Goal: Task Accomplishment & Management: Complete application form

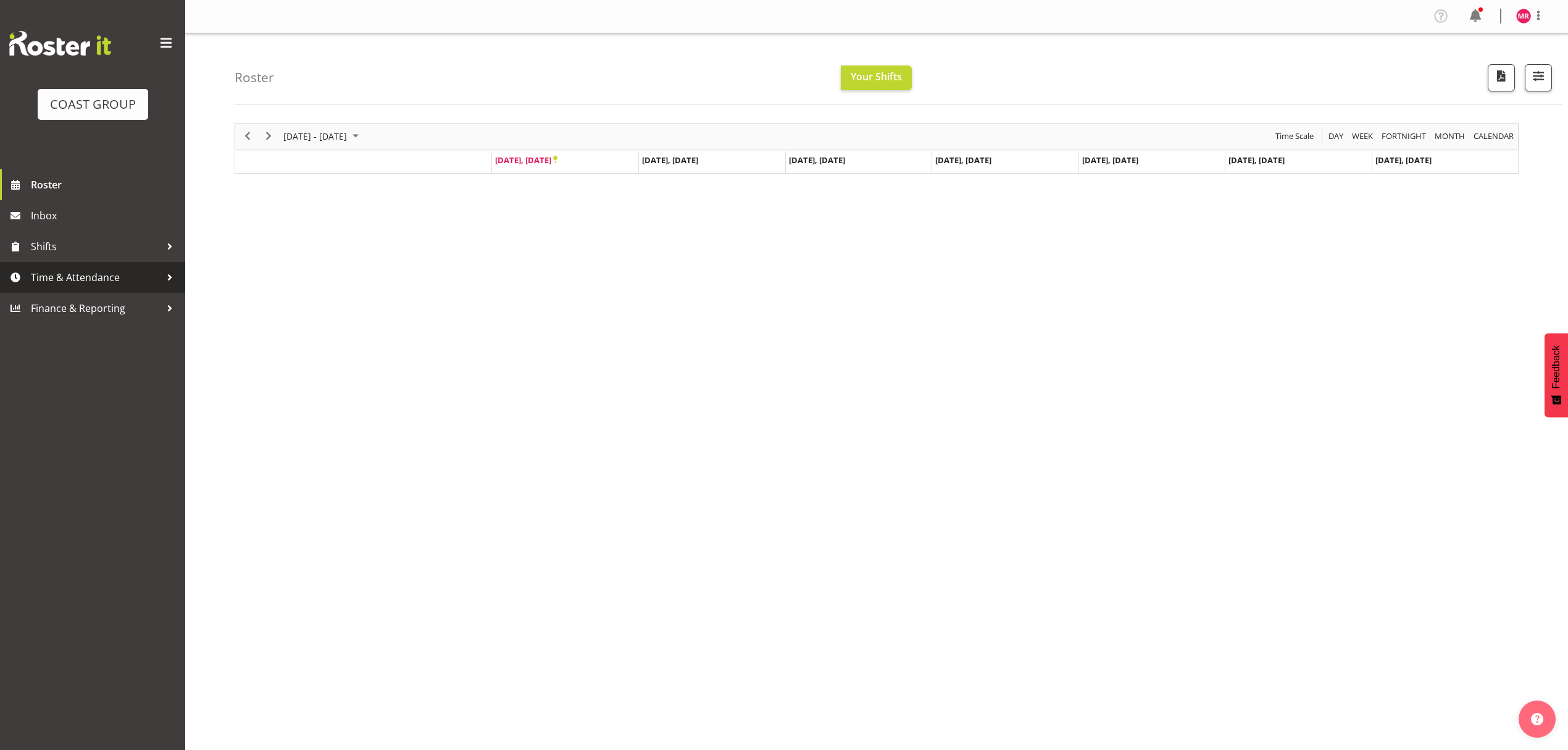
click at [151, 274] on span "Time & Attendance" at bounding box center [95, 277] width 130 height 19
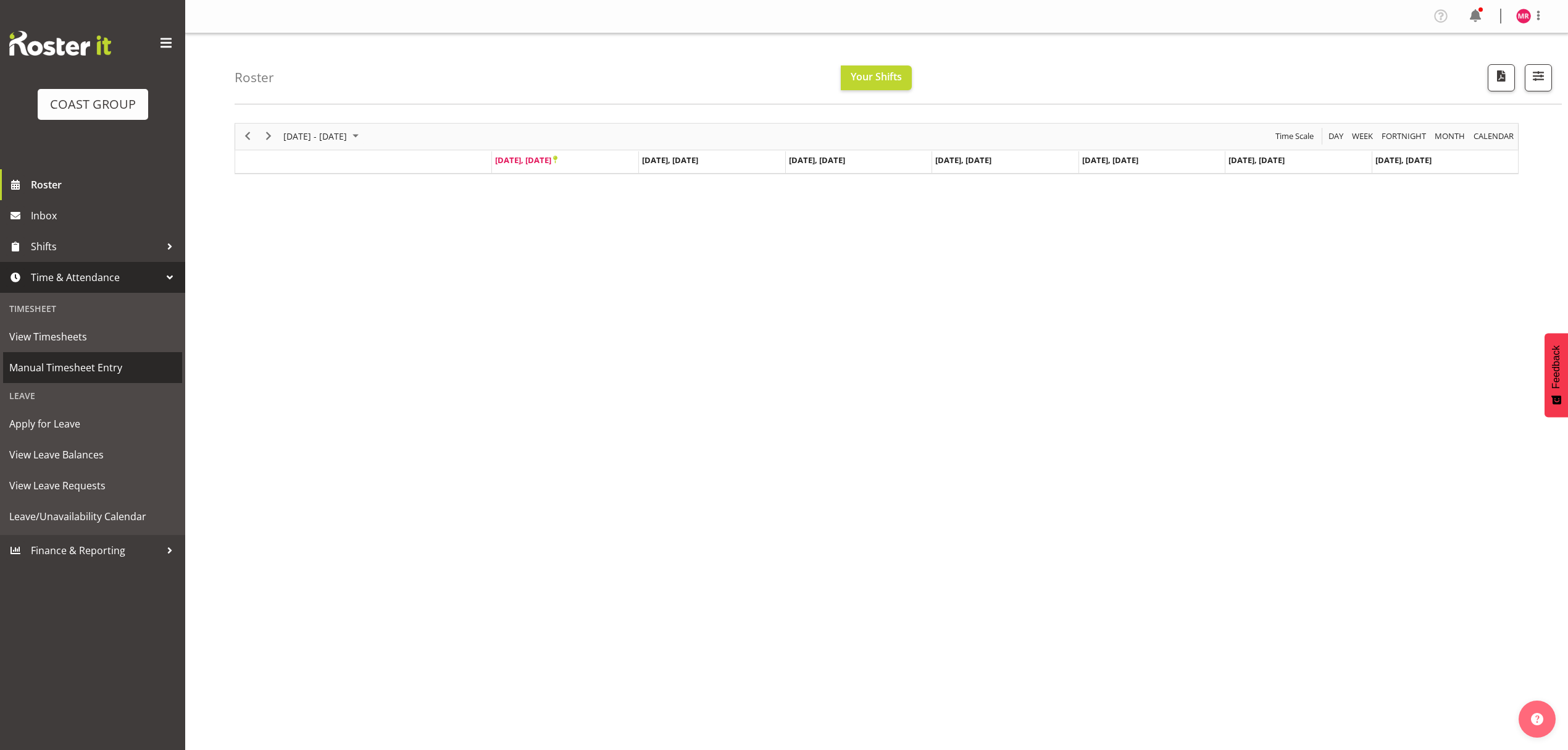
click at [127, 361] on span "Manual Timesheet Entry" at bounding box center [93, 368] width 167 height 19
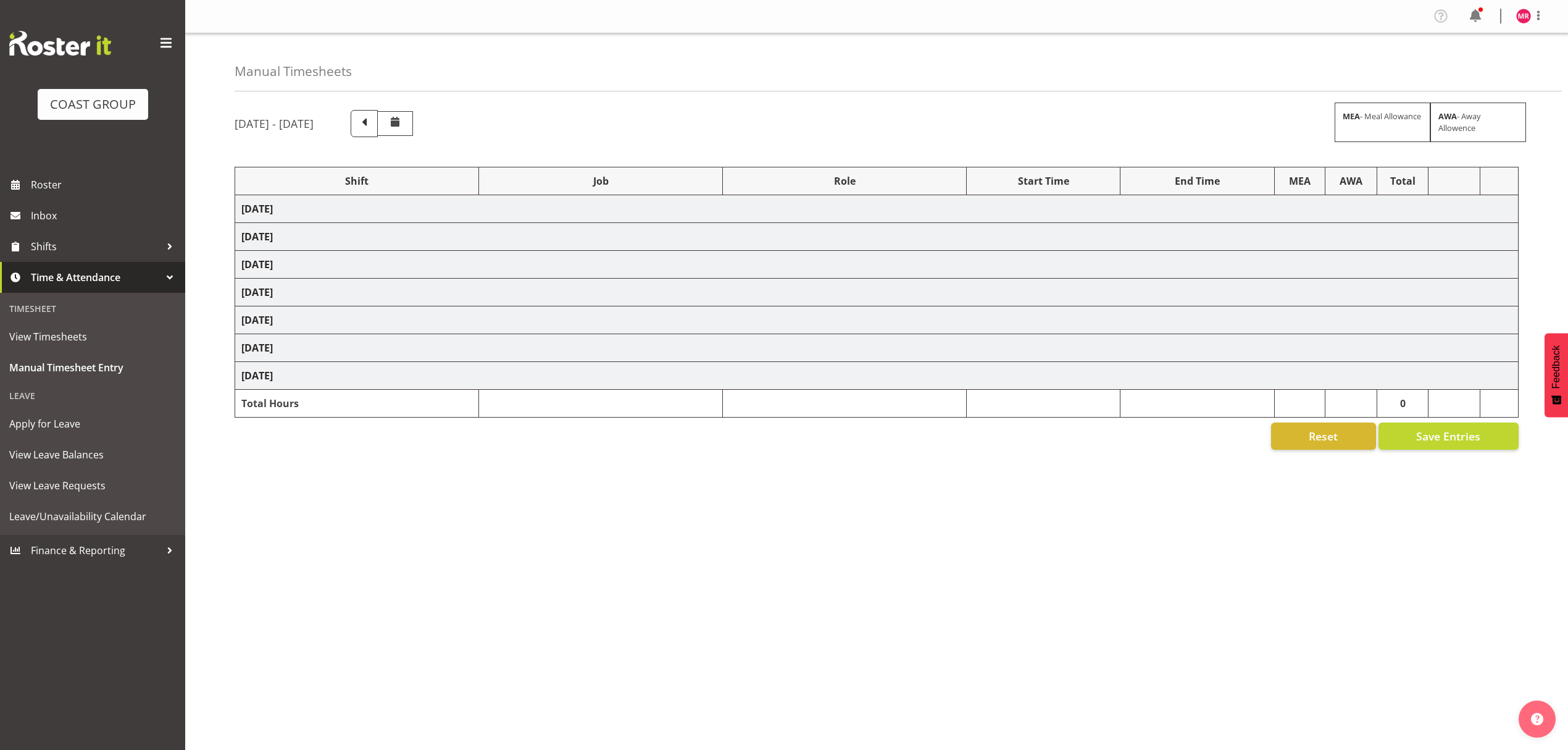
select select "1321"
select select "10237"
select select "1321"
select select "10307"
select select "1321"
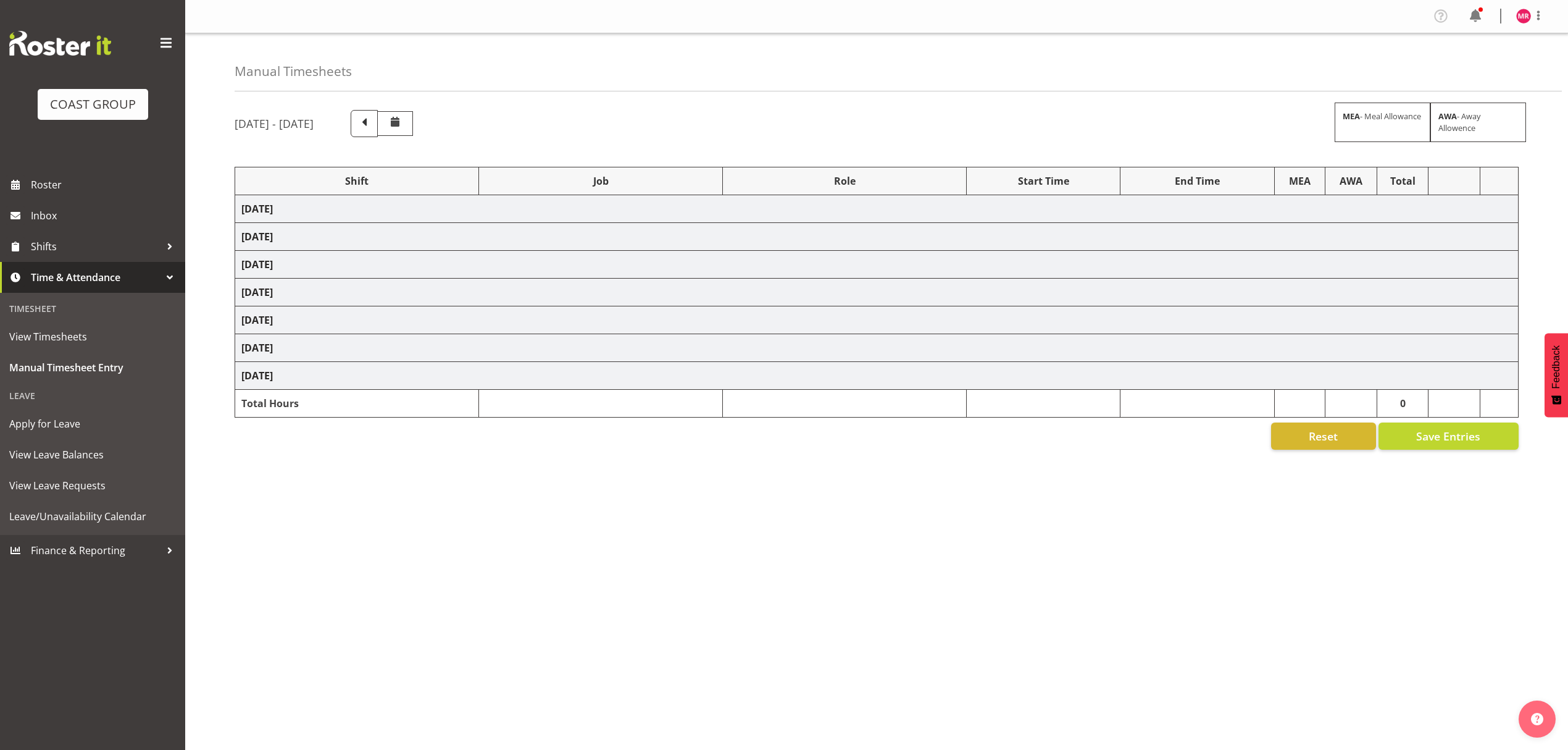
select select "10351"
select select "1321"
select select "9735"
select select "1321"
select select "9028"
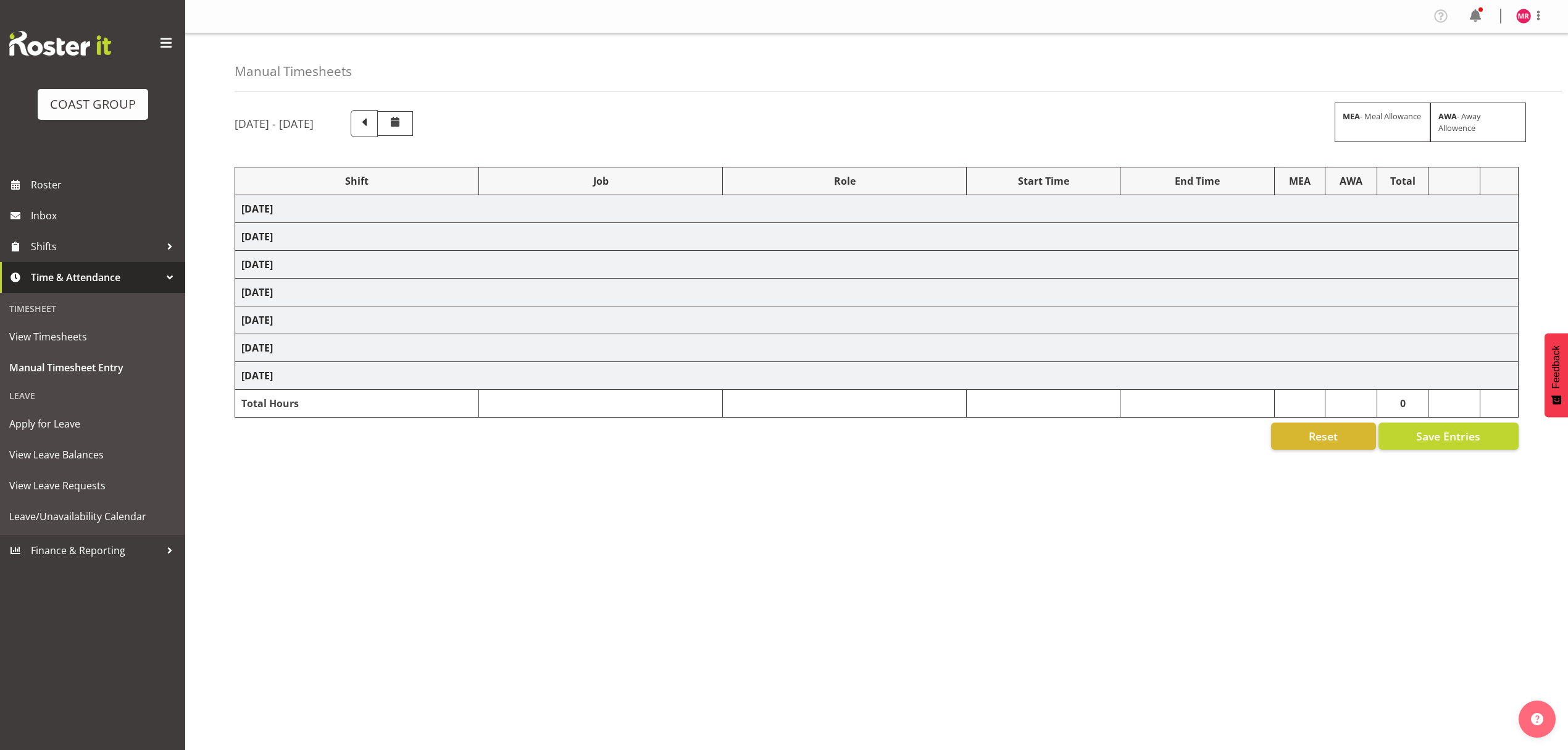
select select "1321"
select select "10216"
select select "1321"
select select "9890"
select select "1321"
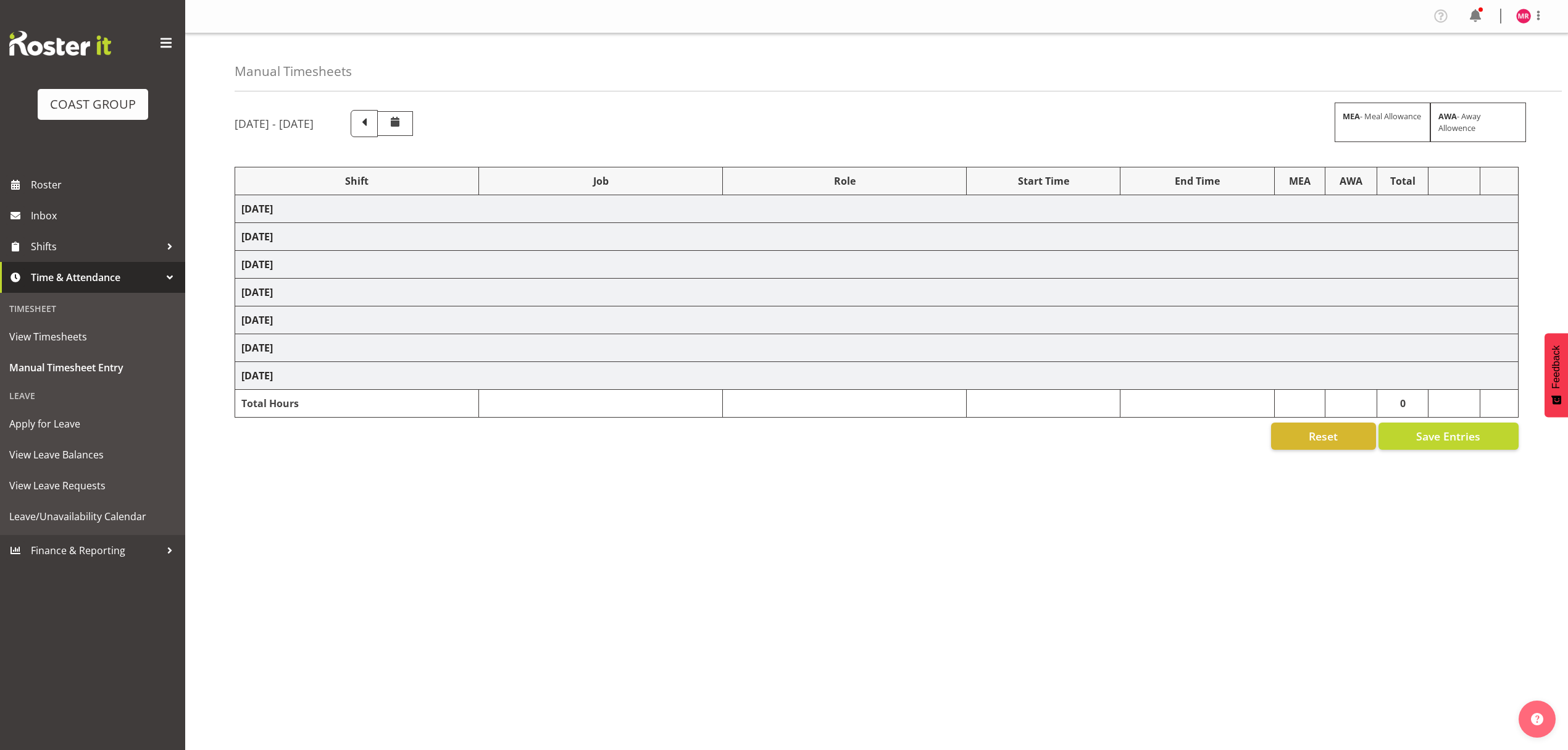
select select "9028"
select select "1321"
select select "10208"
select select "1321"
select select "8995"
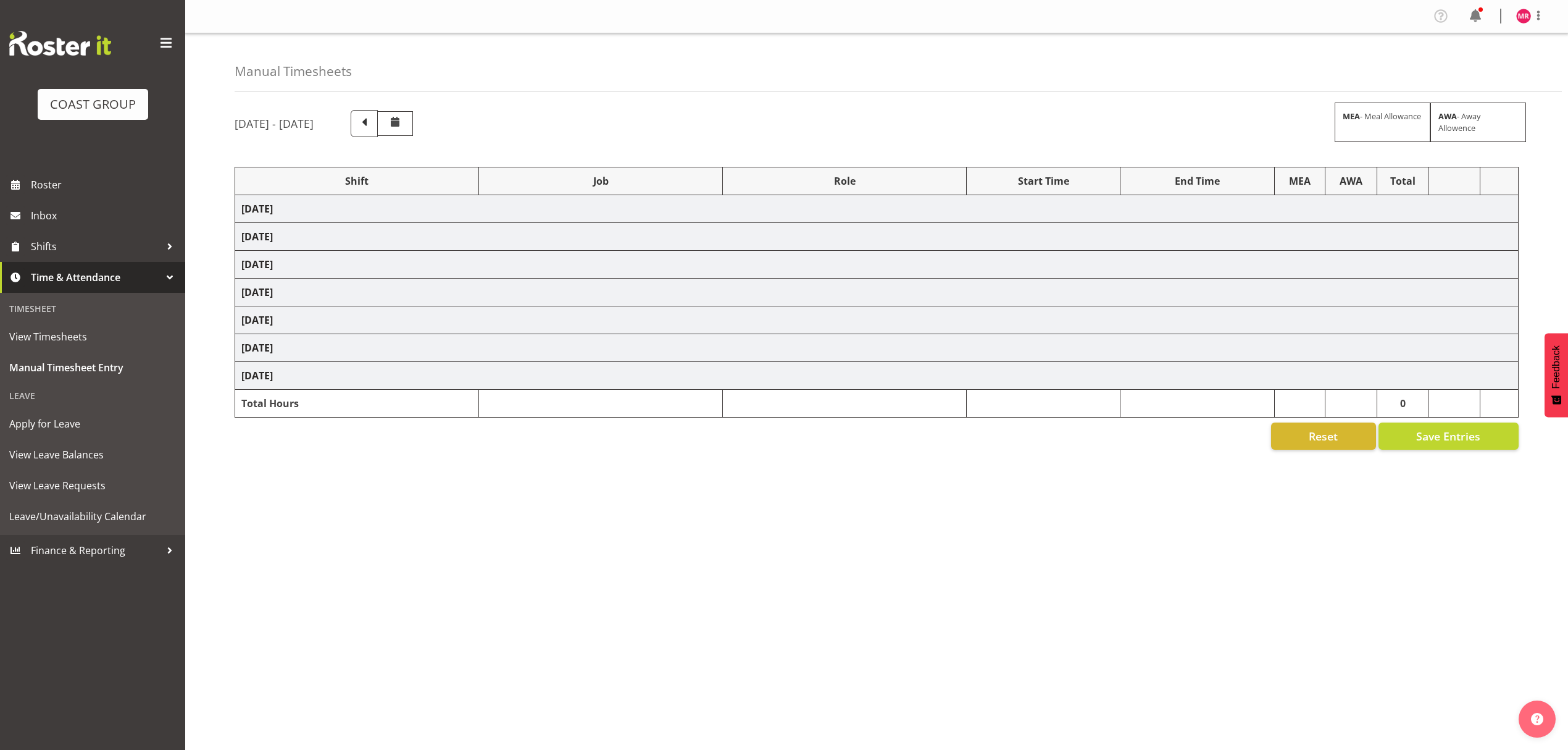
select select "1321"
select select "10613"
select select "1321"
select select "8654"
select select "1321"
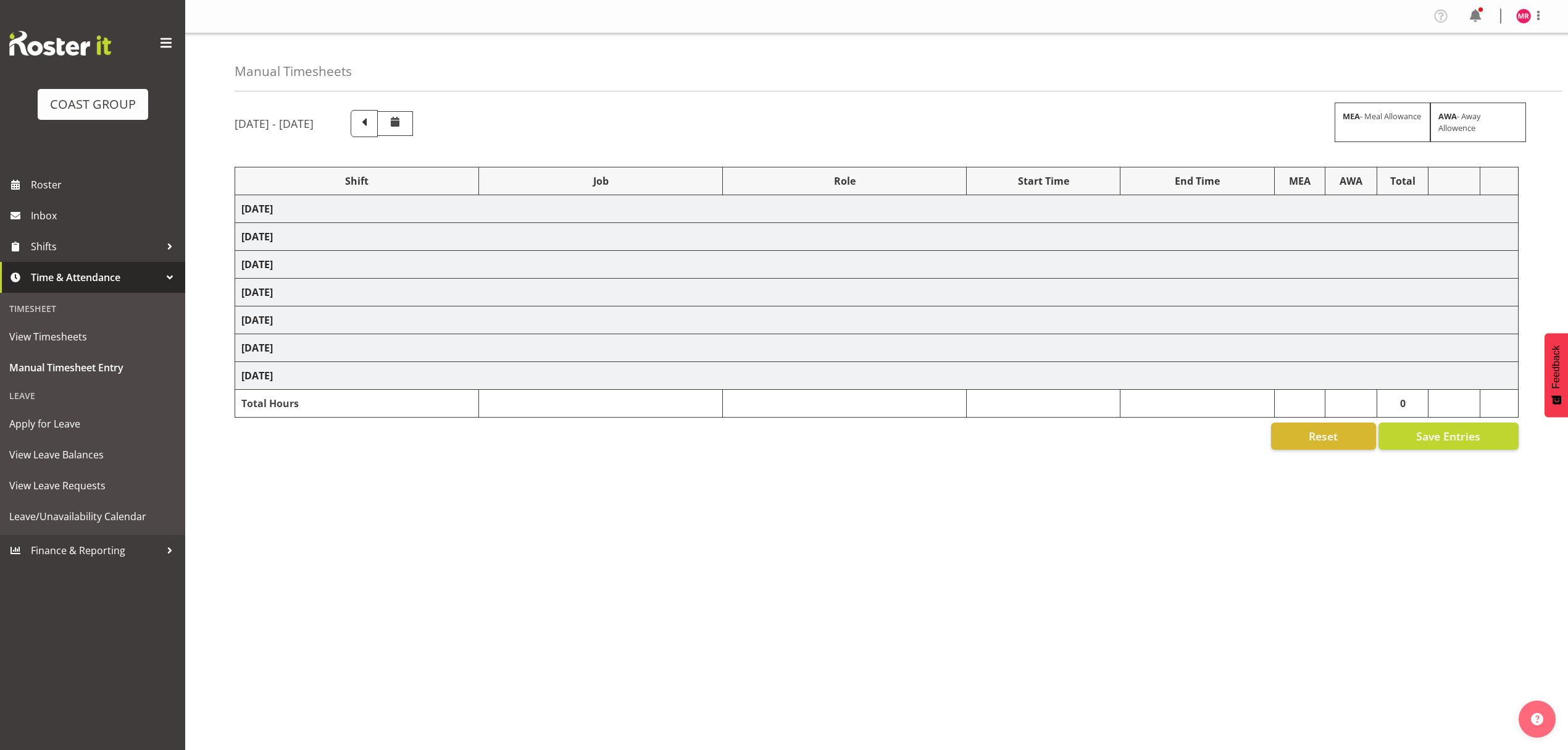
select select "10344"
select select "1321"
select select "10237"
select select "1321"
select select "10237"
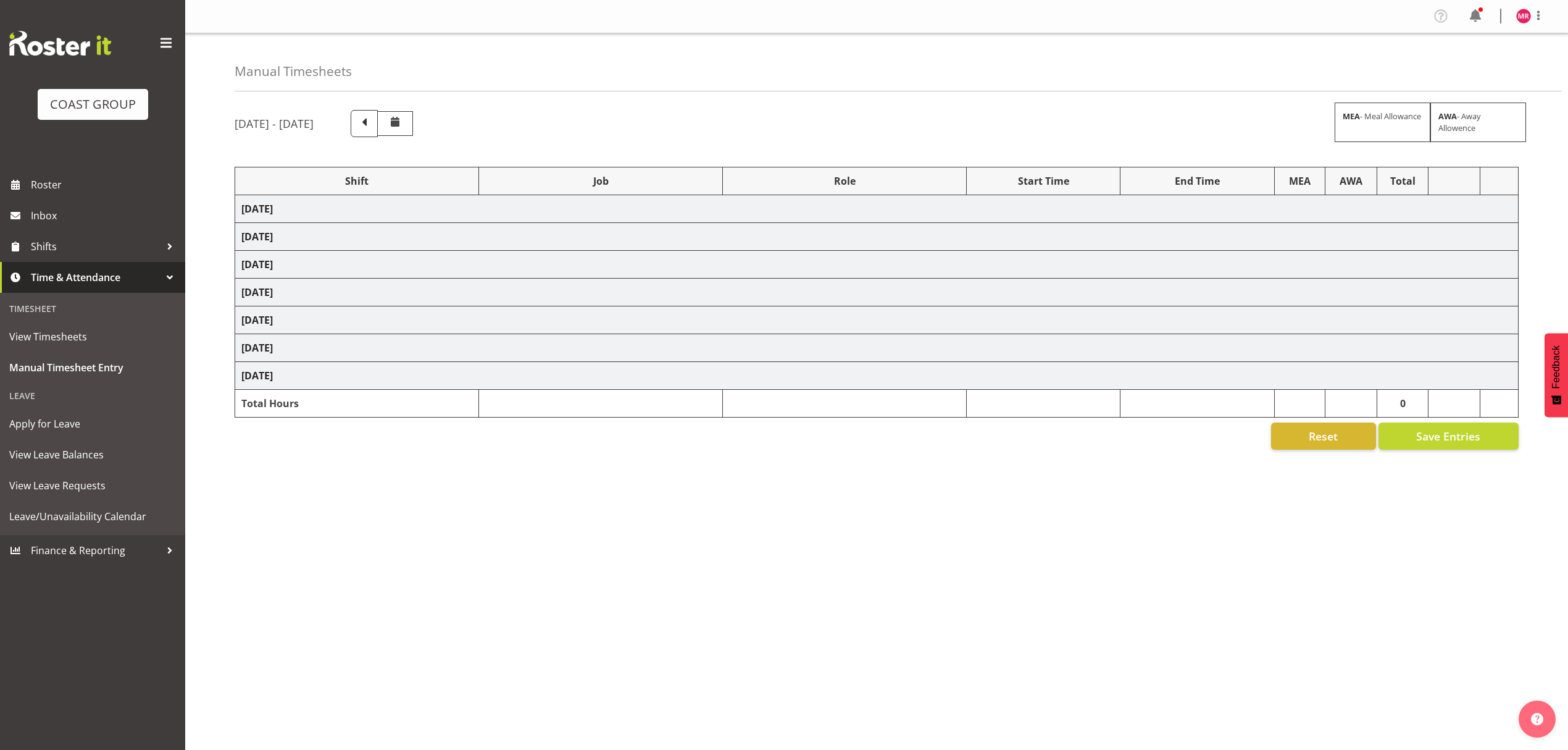
select select "1321"
select select "10307"
select select "1321"
select select "10279"
select select "1321"
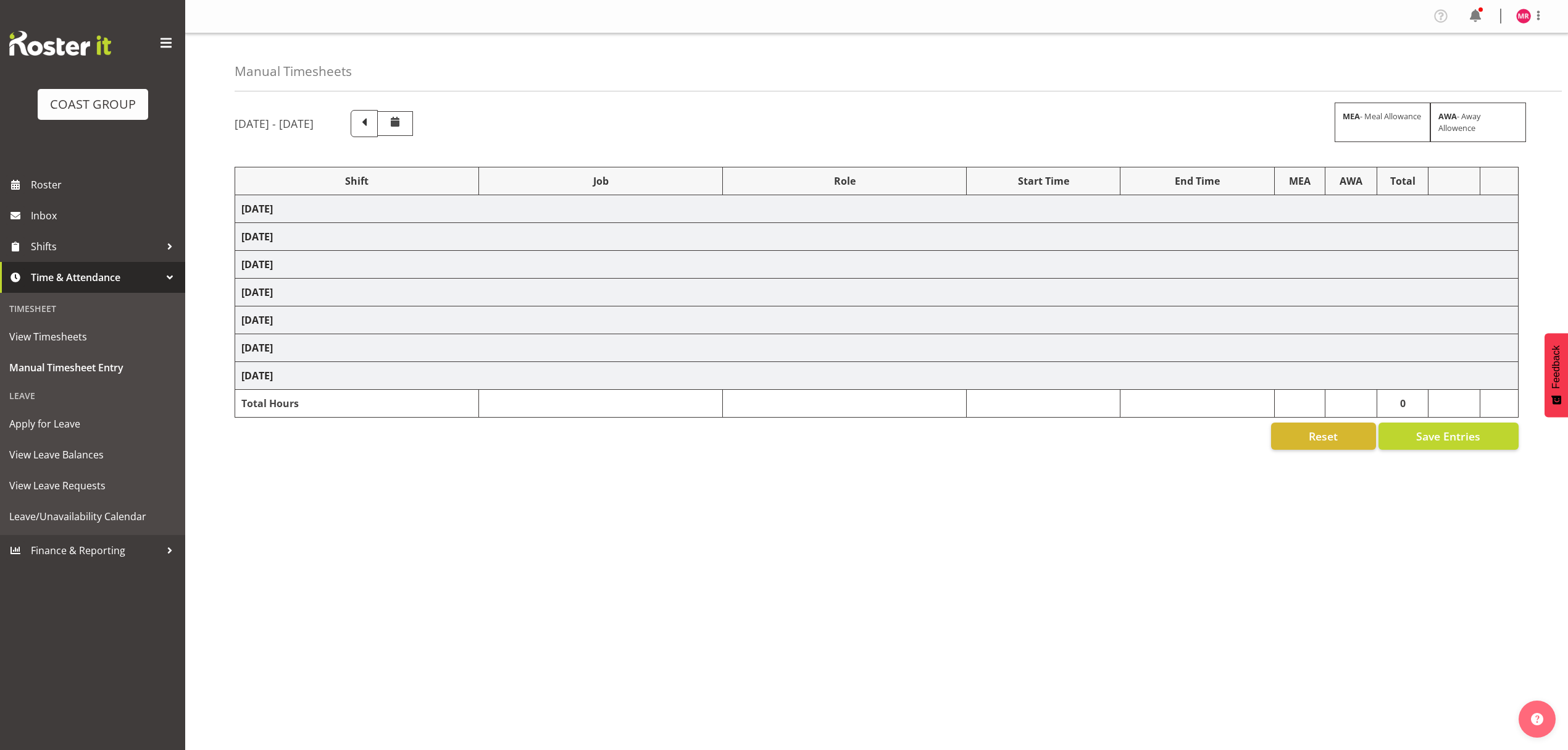
select select "10237"
select select "1321"
select select "8960"
select select "1321"
select select "9252"
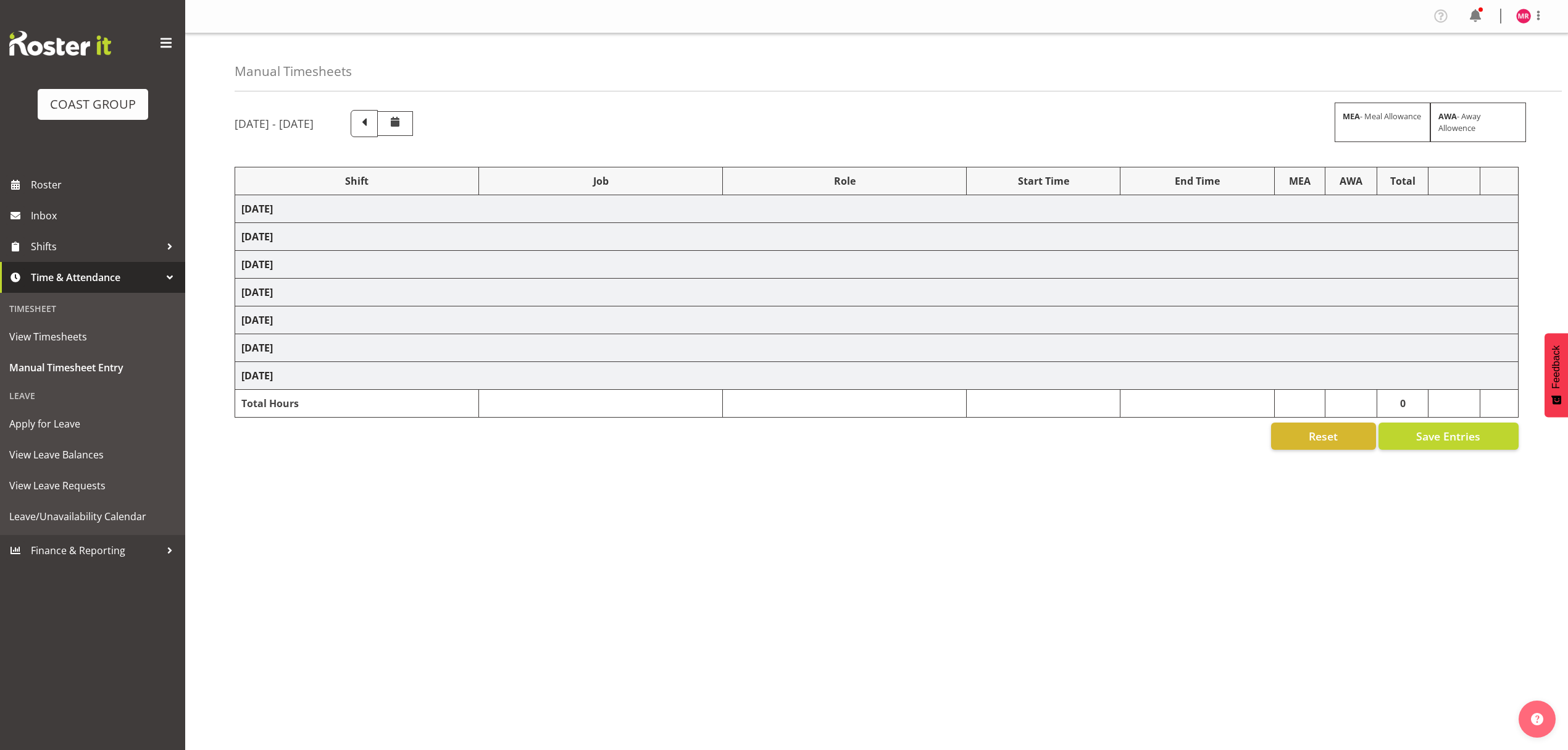
select select "1321"
select select "10237"
select select "1321"
select select "8995"
select select "1321"
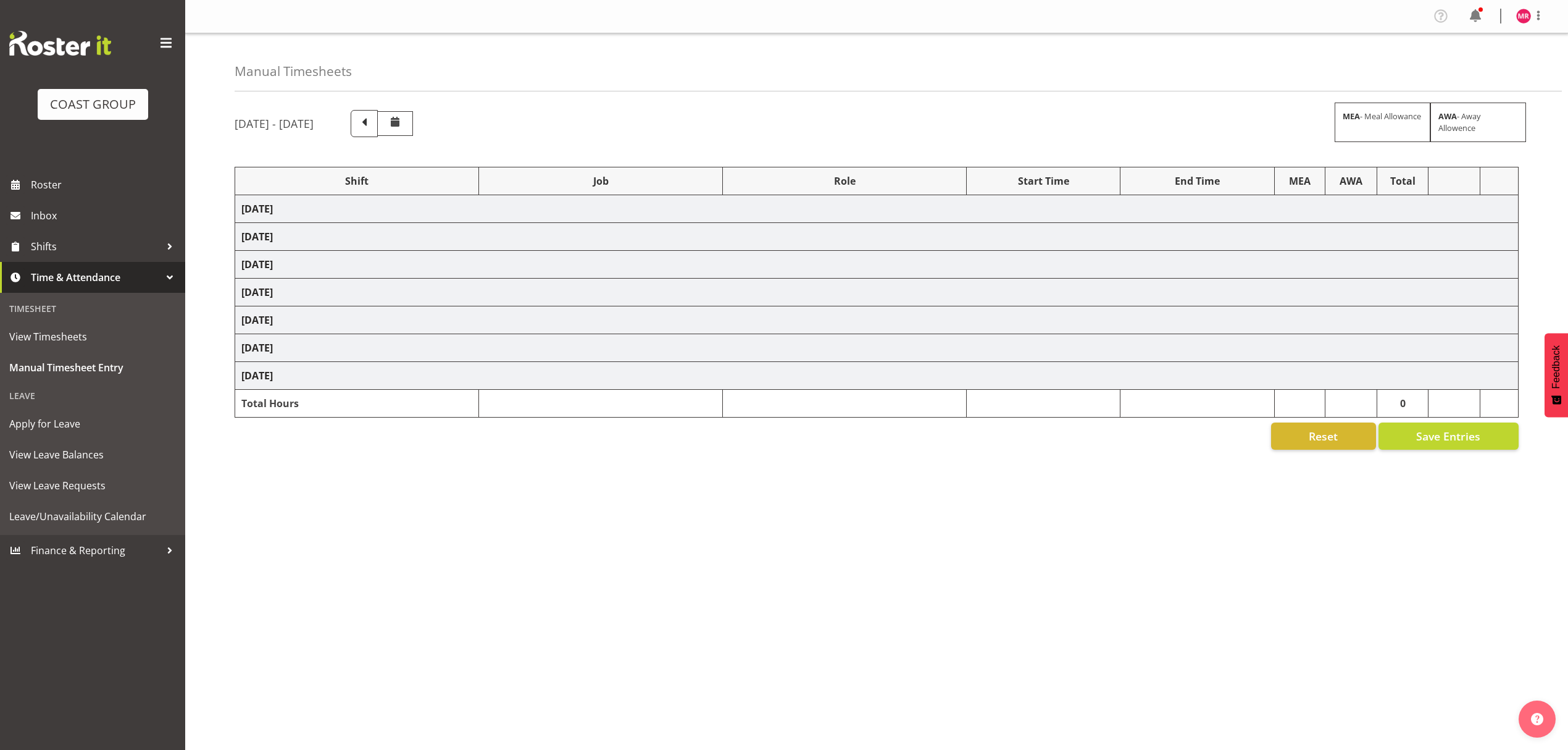
select select "10237"
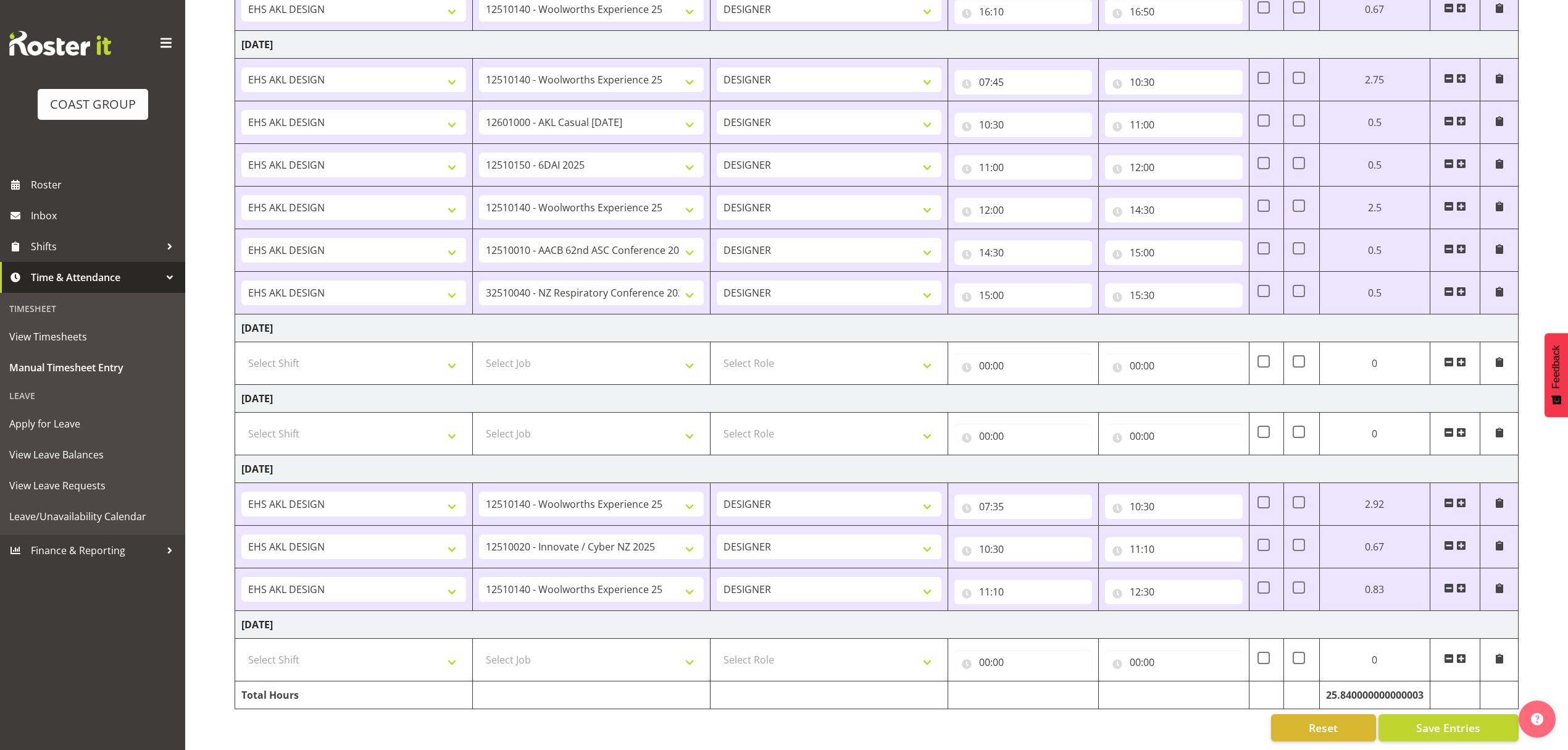
scroll to position [838, 0]
drag, startPoint x: 1462, startPoint y: 576, endPoint x: 0, endPoint y: 55, distance: 1552.1
click at [1462, 583] on span at bounding box center [1462, 588] width 10 height 10
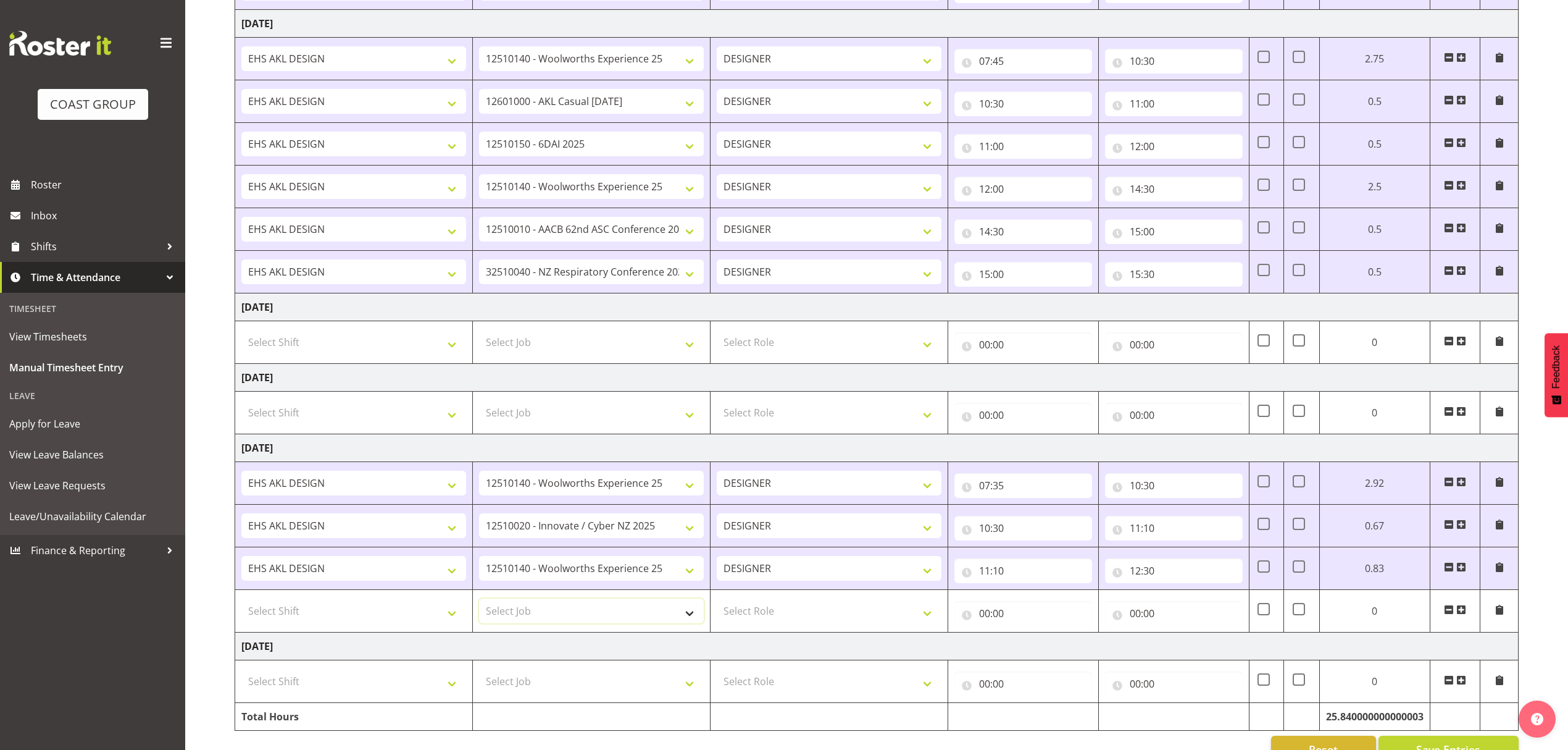
click at [595, 624] on select "Select Job 1 Carlton Events 1 [PERSON_NAME][GEOGRAPHIC_DATA] 1 [PERSON_NAME][GE…" at bounding box center [591, 611] width 225 height 24
select select "10216"
click at [479, 606] on select "Select Job 1 Carlton Events 1 [PERSON_NAME][GEOGRAPHIC_DATA] 1 [PERSON_NAME][GE…" at bounding box center [591, 611] width 225 height 24
click at [1460, 613] on span at bounding box center [1462, 610] width 10 height 10
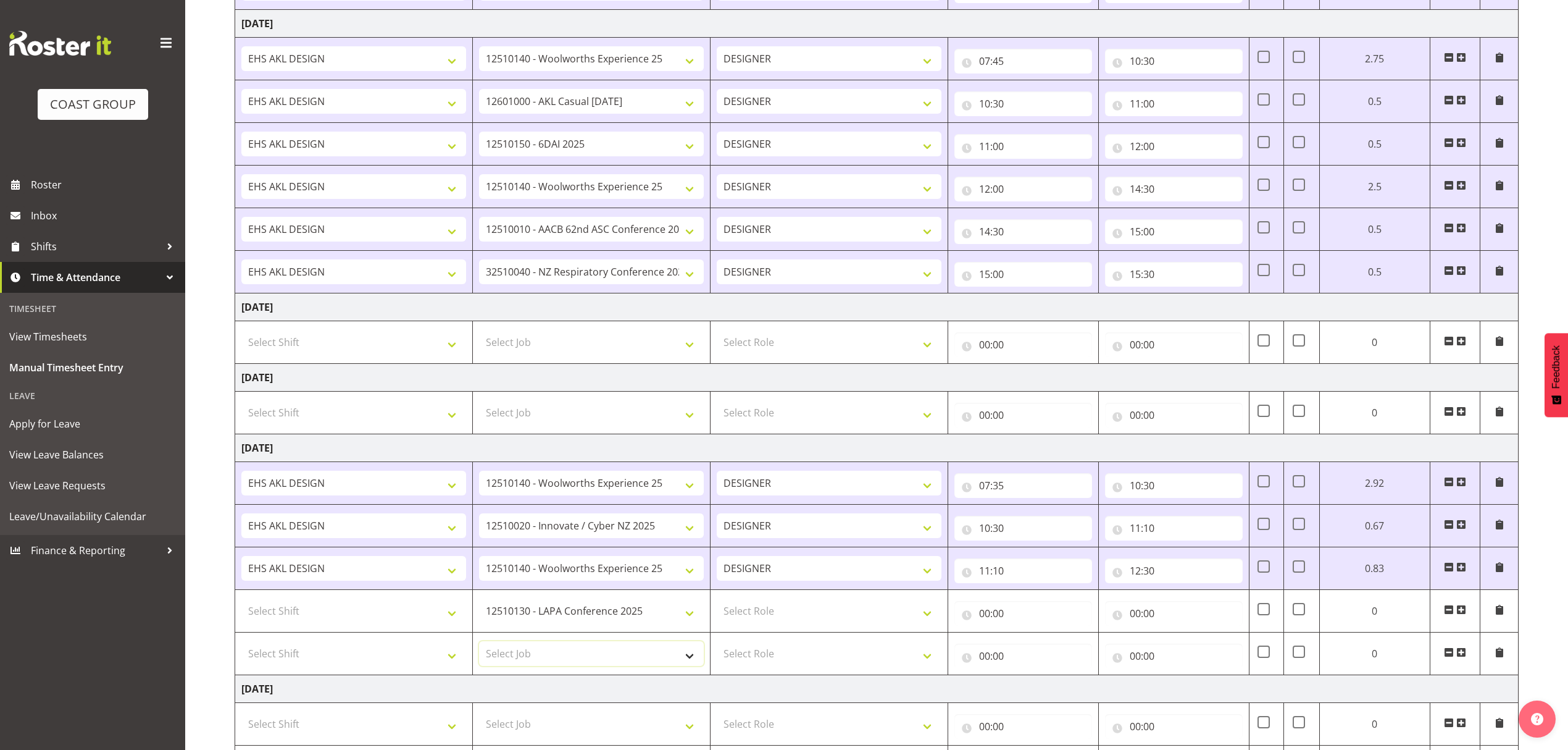
click at [582, 666] on select "Select Job 1 Carlton Events 1 [PERSON_NAME][GEOGRAPHIC_DATA] 1 [PERSON_NAME][GE…" at bounding box center [591, 654] width 225 height 24
select select "10237"
click at [479, 649] on select "Select Job 1 Carlton Events 1 [PERSON_NAME][GEOGRAPHIC_DATA] 1 [PERSON_NAME][GE…" at bounding box center [591, 654] width 225 height 24
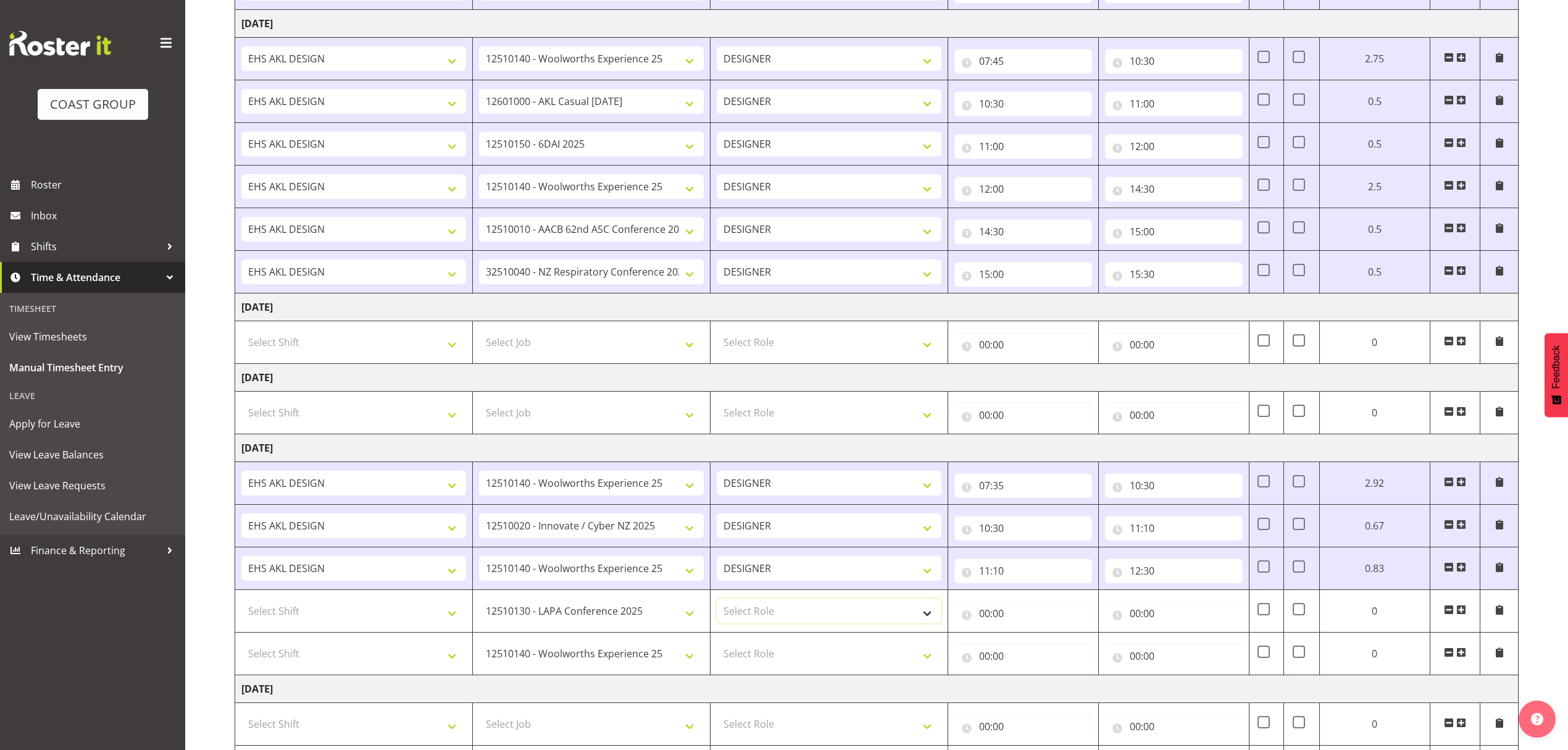
click at [778, 611] on select "Select Role DESIGNER" at bounding box center [829, 611] width 225 height 24
select select "215"
click at [717, 606] on select "Select Role DESIGNER" at bounding box center [829, 611] width 225 height 24
drag, startPoint x: 770, startPoint y: 654, endPoint x: 766, endPoint y: 665, distance: 11.7
click at [770, 654] on select "Select Role DESIGNER" at bounding box center [829, 654] width 225 height 24
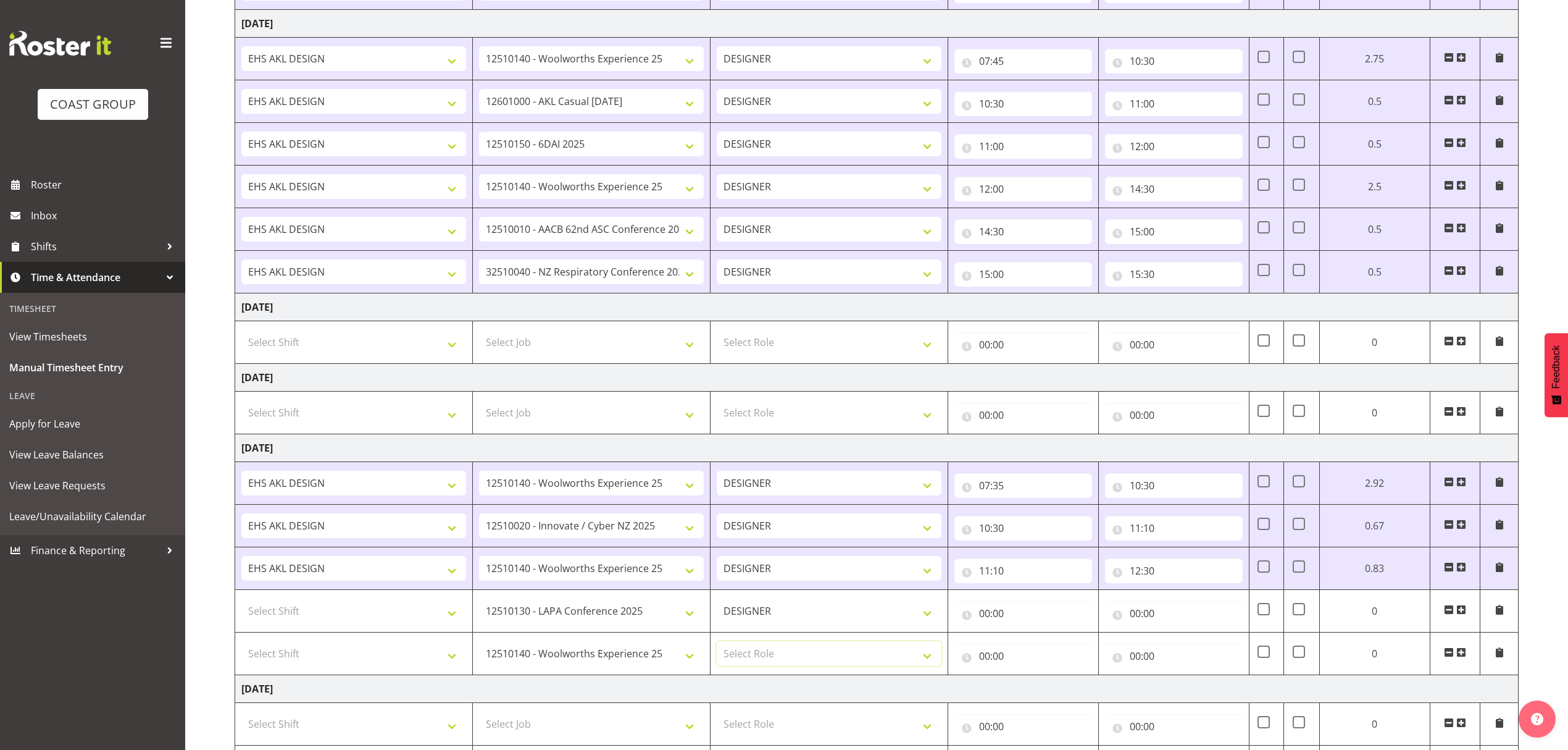
drag, startPoint x: 766, startPoint y: 668, endPoint x: 767, endPoint y: 680, distance: 12.0
click at [766, 675] on td "Select Role DESIGNER" at bounding box center [829, 654] width 238 height 42
click at [768, 675] on td "Select Role DESIGNER" at bounding box center [829, 654] width 238 height 42
click at [752, 675] on td "Select Role DESIGNER" at bounding box center [829, 654] width 238 height 42
click at [750, 666] on select "Select Role DESIGNER" at bounding box center [829, 654] width 225 height 24
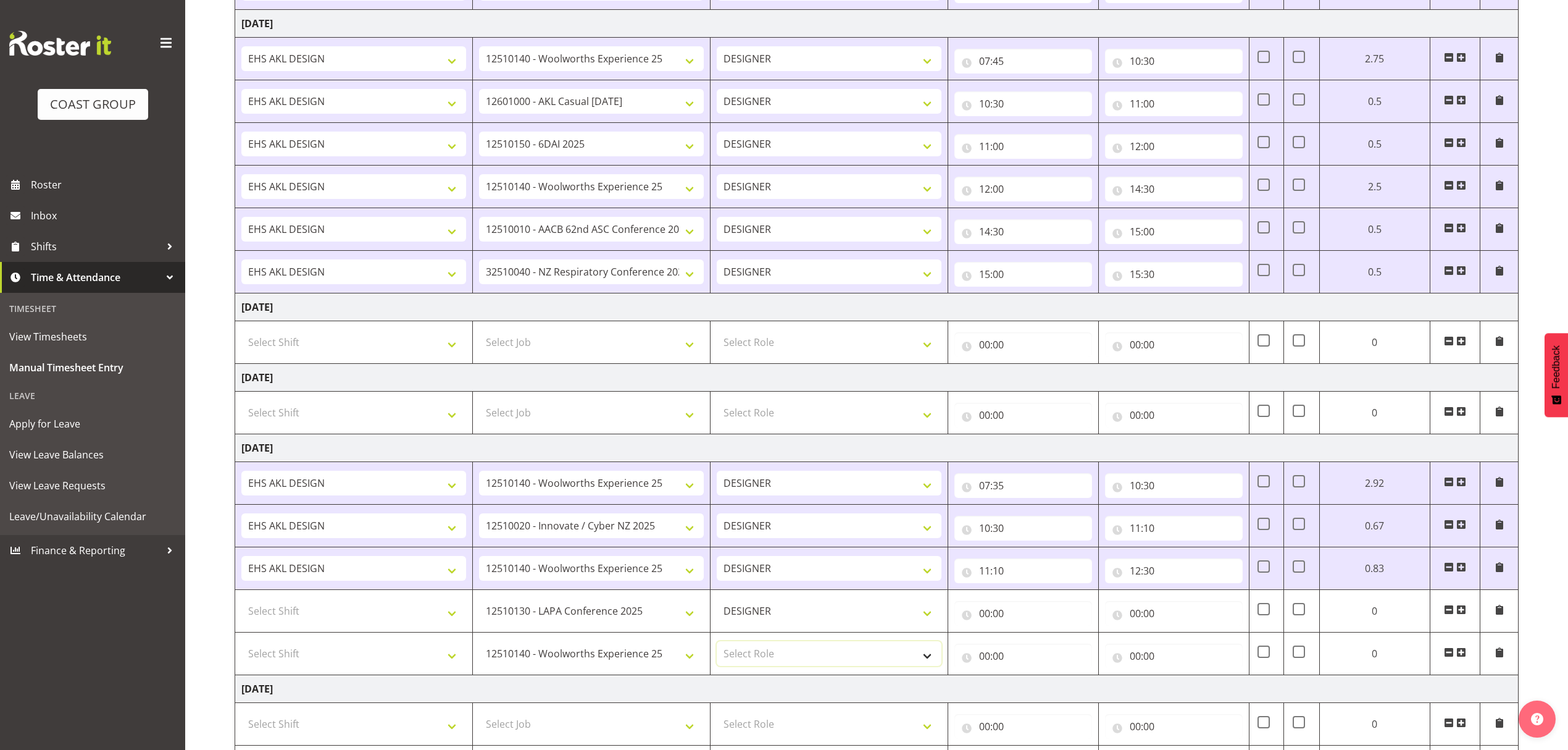
select select "215"
click at [717, 649] on select "Select Role DESIGNER" at bounding box center [829, 654] width 225 height 24
click at [438, 613] on select "Select Shift D+B @ [PERSON_NAME] D+B Build D+B Build NZACA D+B Build Tech Day […" at bounding box center [353, 611] width 225 height 24
select select "1321"
click at [434, 614] on select "Select Shift D+B @ [PERSON_NAME] D+B Build D+B Build NZACA D+B Build Tech Day […" at bounding box center [353, 611] width 225 height 24
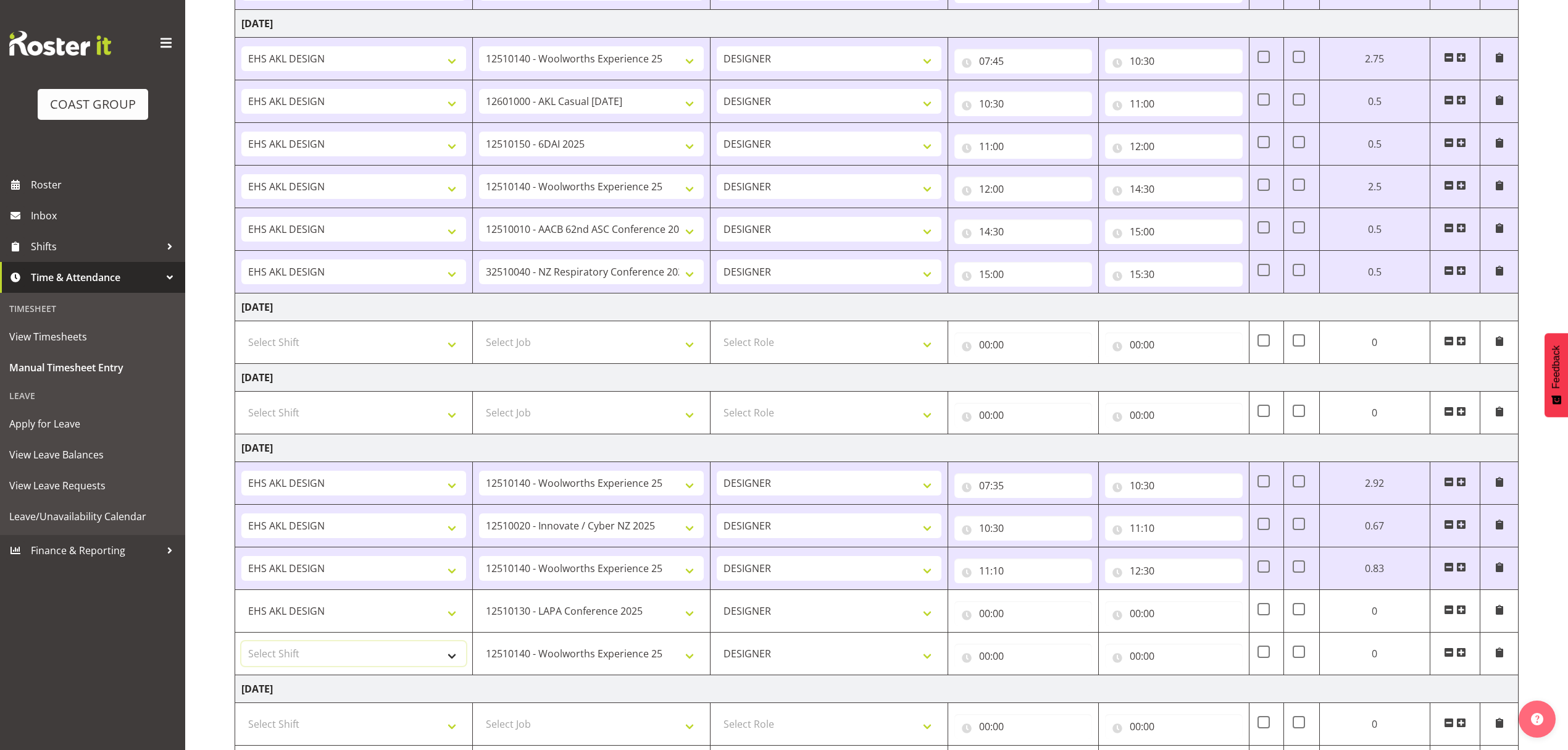
click at [396, 661] on select "Select Shift D+B @ [PERSON_NAME] D+B Build D+B Build NZACA D+B Build Tech Day […" at bounding box center [353, 654] width 225 height 24
select select "1321"
click at [396, 661] on select "Select Shift D+B @ [PERSON_NAME] D+B Build D+B Build NZACA D+B Build Tech Day […" at bounding box center [353, 654] width 225 height 24
click at [1032, 621] on input "00:00" at bounding box center [1024, 614] width 138 height 24
click at [1030, 658] on select "00 01 02 03 04 05 06 07 08 09 10 11 12 13 14 15 16 17 18 19 20 21 22 23" at bounding box center [1039, 645] width 28 height 24
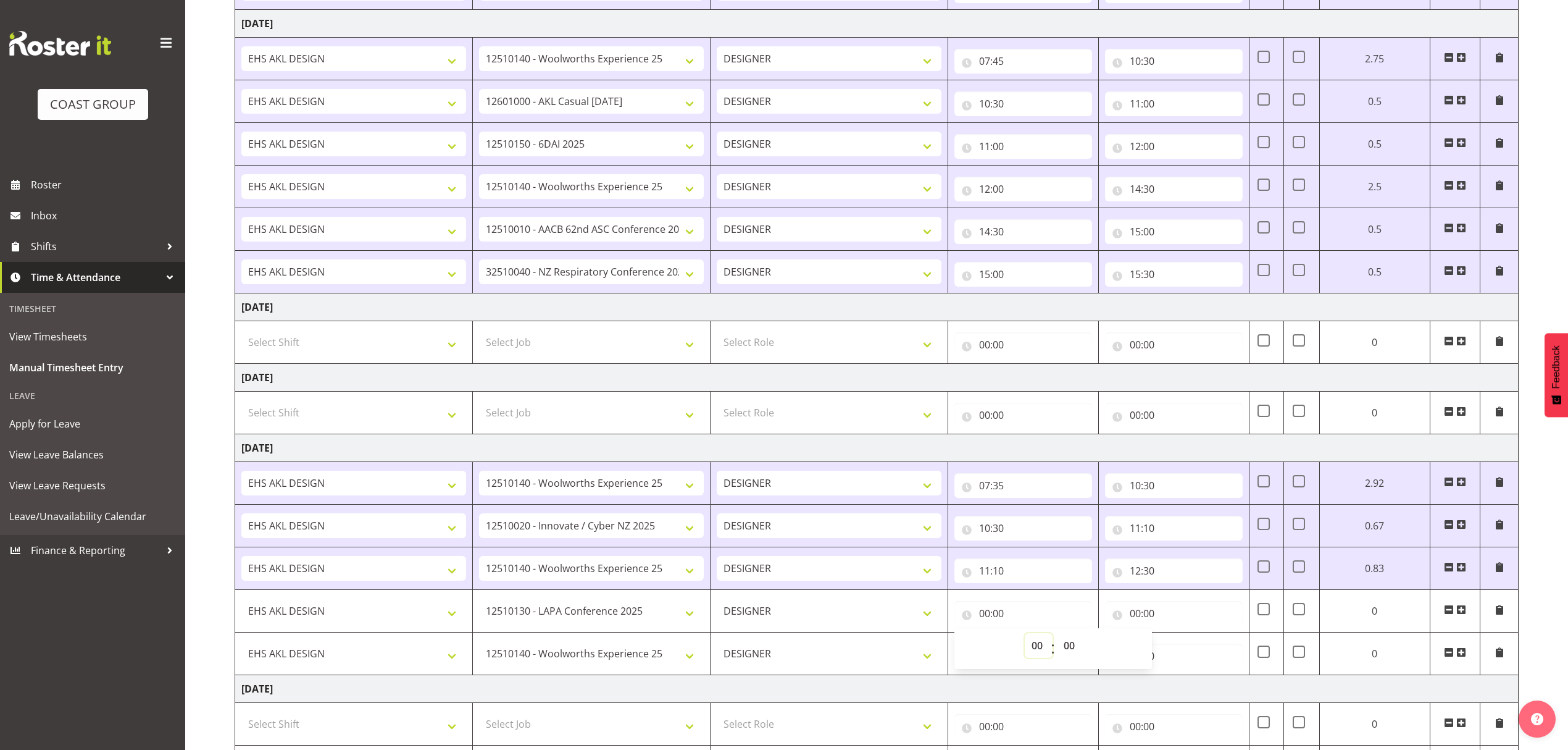
select select "12"
click at [1043, 641] on select "00 01 02 03 04 05 06 07 08 09 10 11 12 13 14 15 16 17 18 19 20 21 22 23" at bounding box center [1039, 645] width 28 height 24
type input "12:00"
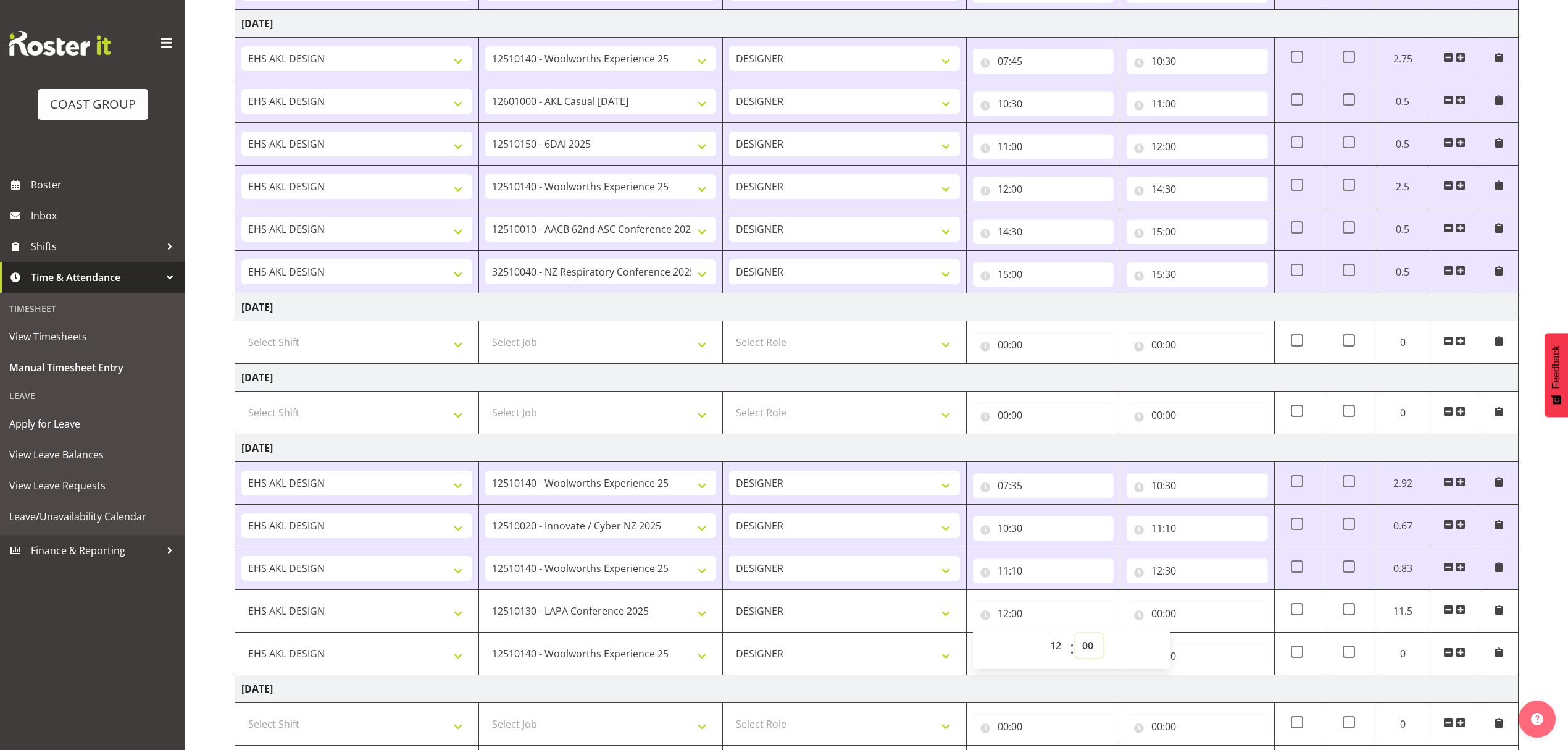
click at [1078, 654] on select "00 01 02 03 04 05 06 07 08 09 10 11 12 13 14 15 16 17 18 19 20 21 22 23 24 25 2…" at bounding box center [1089, 645] width 28 height 24
select select "30"
click at [1075, 641] on select "00 01 02 03 04 05 06 07 08 09 10 11 12 13 14 15 16 17 18 19 20 21 22 23 24 25 2…" at bounding box center [1089, 645] width 28 height 24
type input "12:30"
click at [1249, 614] on input "00:00" at bounding box center [1197, 614] width 141 height 24
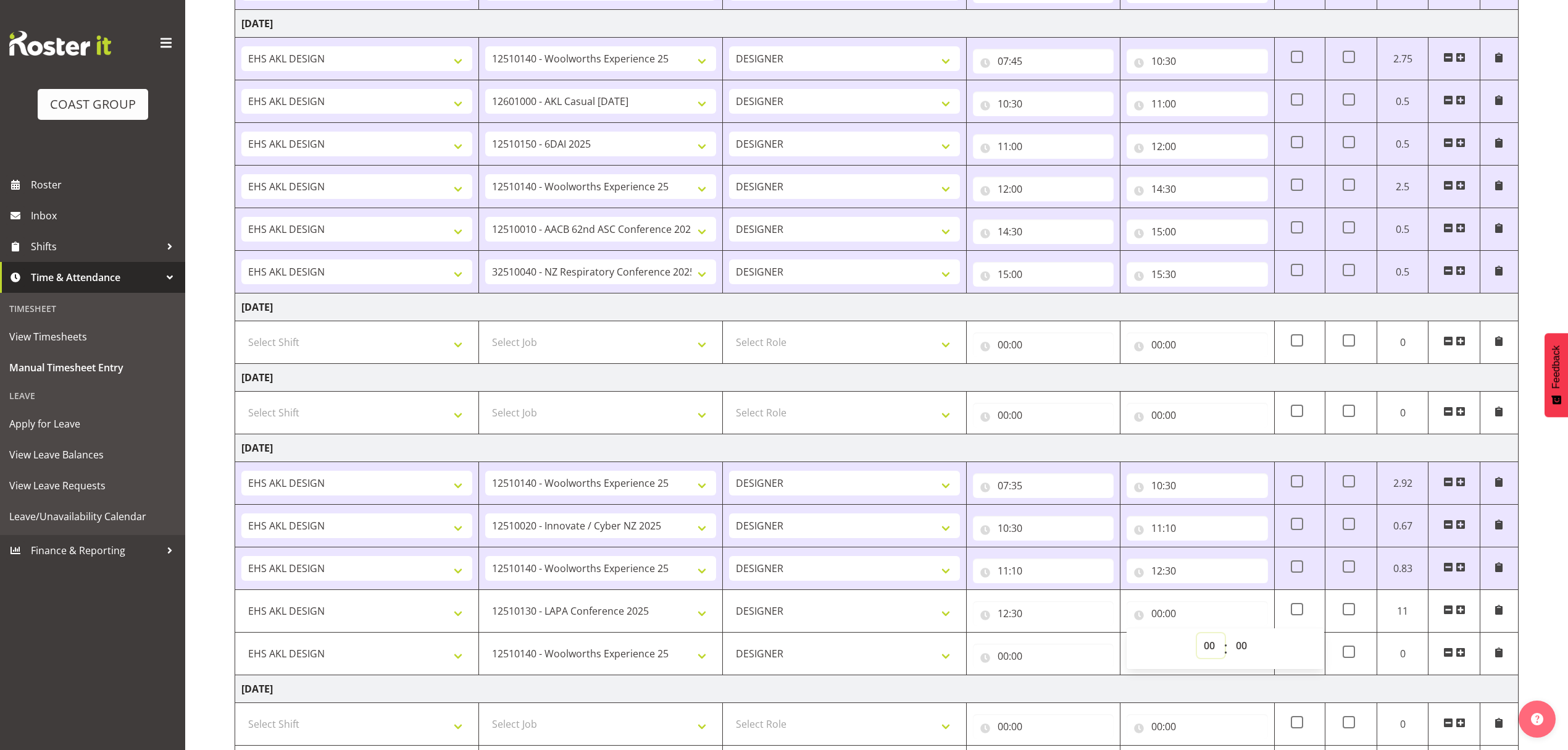
click at [1208, 652] on select "00 01 02 03 04 05 06 07 08 09 10 11 12 13 14 15 16 17 18 19 20 21 22 23" at bounding box center [1211, 645] width 28 height 24
select select "14"
click at [1198, 641] on select "00 01 02 03 04 05 06 07 08 09 10 11 12 13 14 15 16 17 18 19 20 21 22 23" at bounding box center [1211, 645] width 28 height 24
type input "14:00"
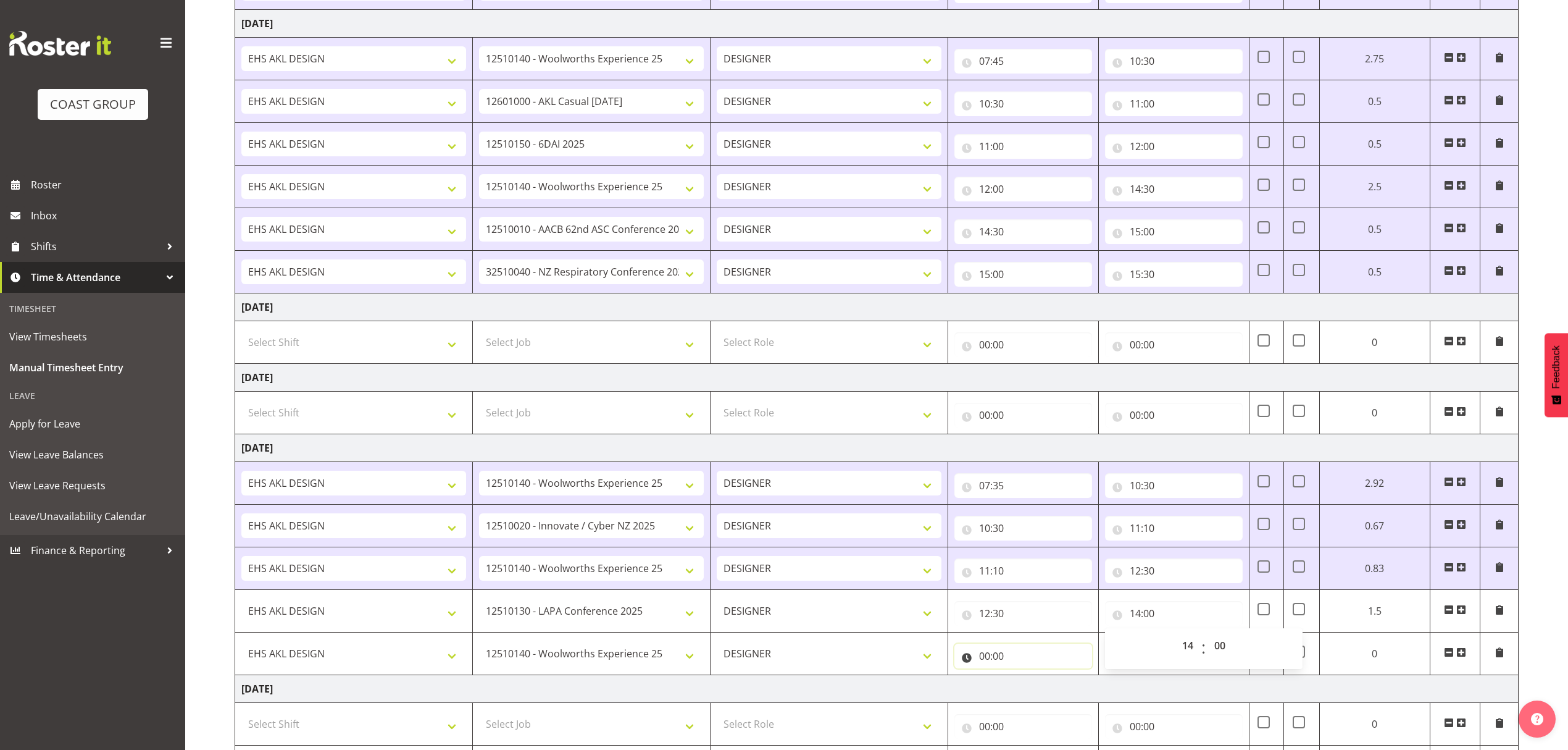
click at [1045, 666] on input "00:00" at bounding box center [1024, 656] width 138 height 24
click at [1027, 690] on select "00 01 02 03 04 05 06 07 08 09 10 11 12 13 14 15 16 17 18 19 20 21 22 23" at bounding box center [1039, 688] width 28 height 24
select select "14"
click at [1043, 683] on select "00 01 02 03 04 05 06 07 08 09 10 11 12 13 14 15 16 17 18 19 20 21 22 23" at bounding box center [1039, 688] width 28 height 24
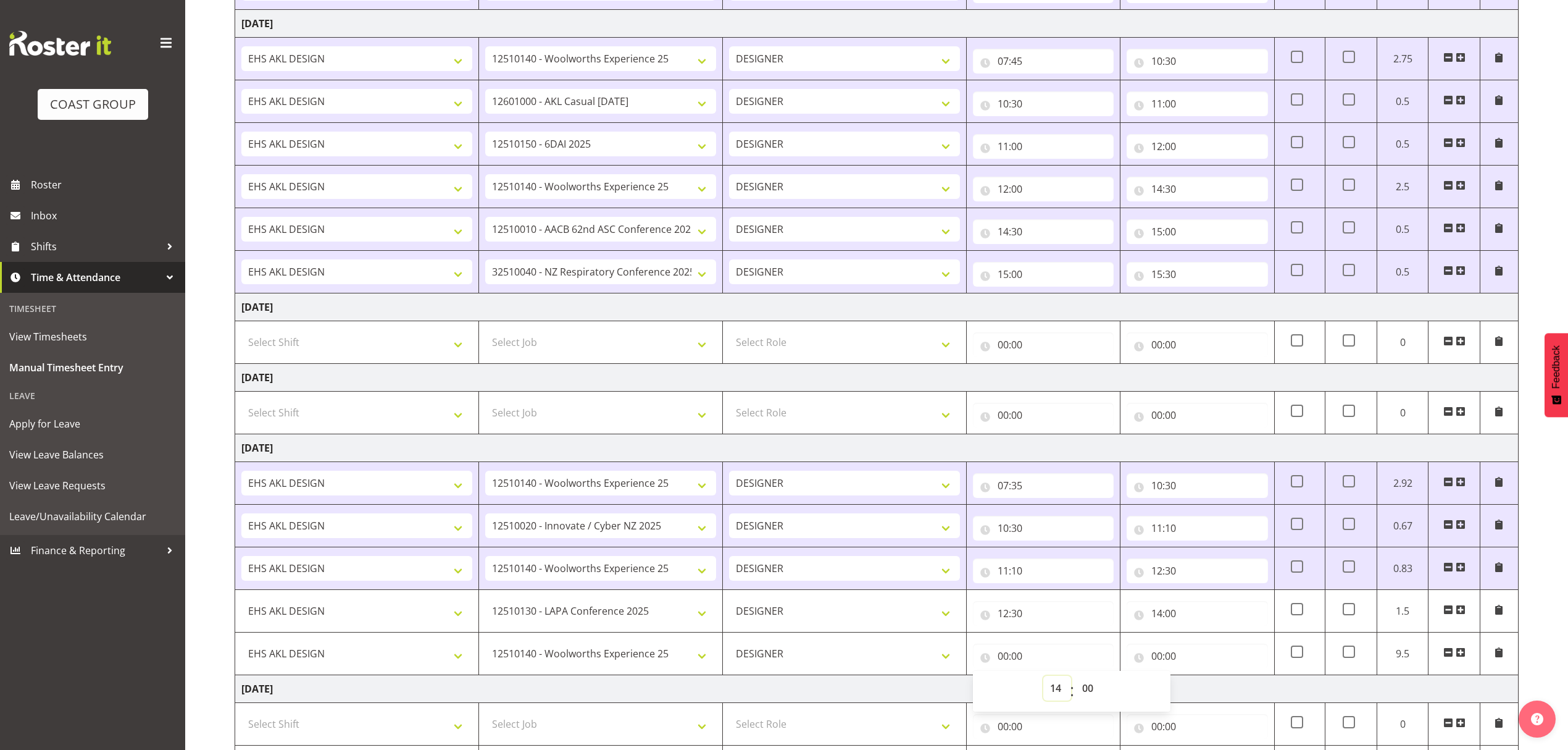
type input "14:00"
click at [1153, 662] on input "00:00" at bounding box center [1197, 656] width 141 height 24
click at [1200, 693] on select "00 01 02 03 04 05 06 07 08 09 10 11 12 13 14 15 16 17 18 19 20 21 22 23" at bounding box center [1211, 688] width 28 height 24
select select "16"
click at [1198, 683] on select "00 01 02 03 04 05 06 07 08 09 10 11 12 13 14 15 16 17 18 19 20 21 22 23" at bounding box center [1211, 688] width 28 height 24
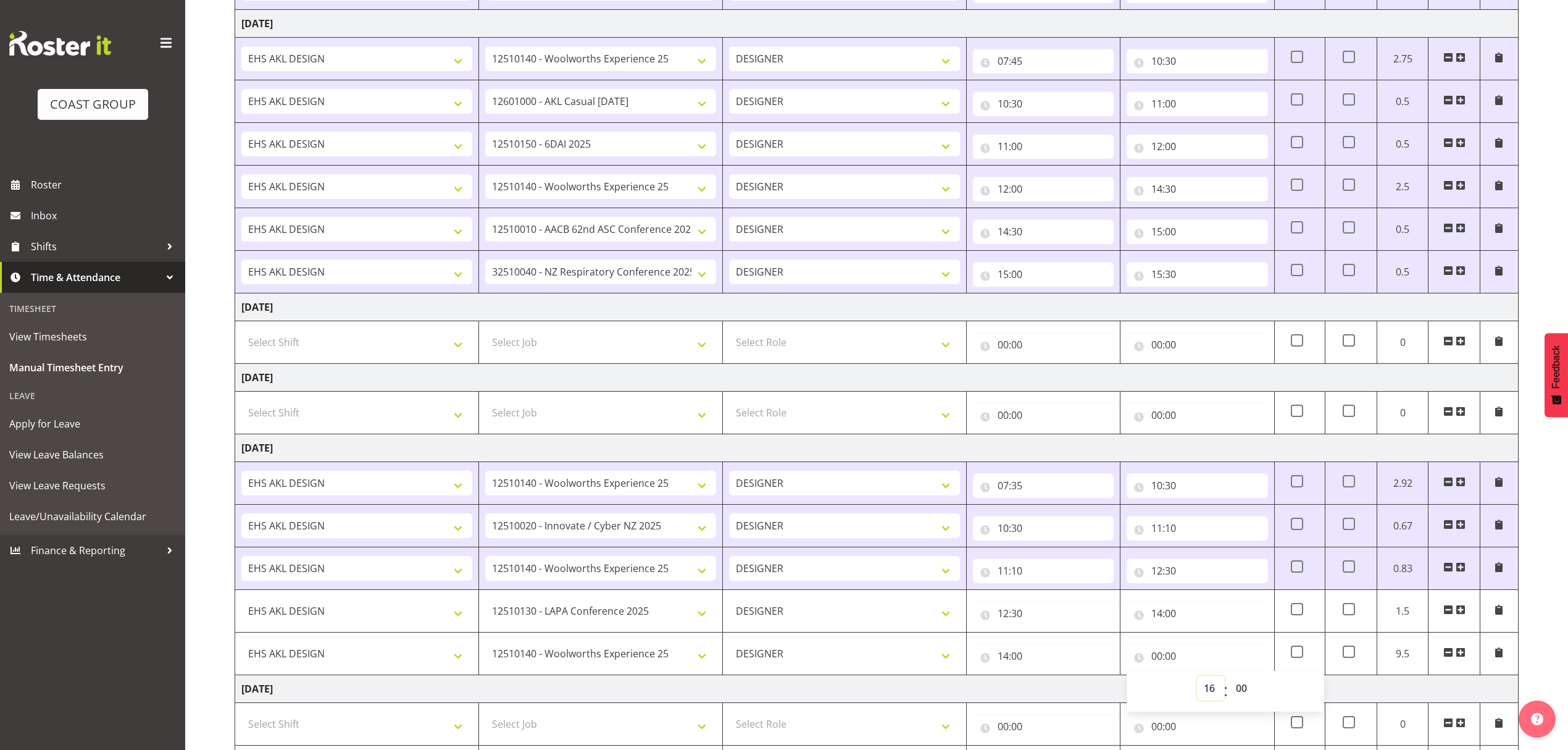
type input "16:00"
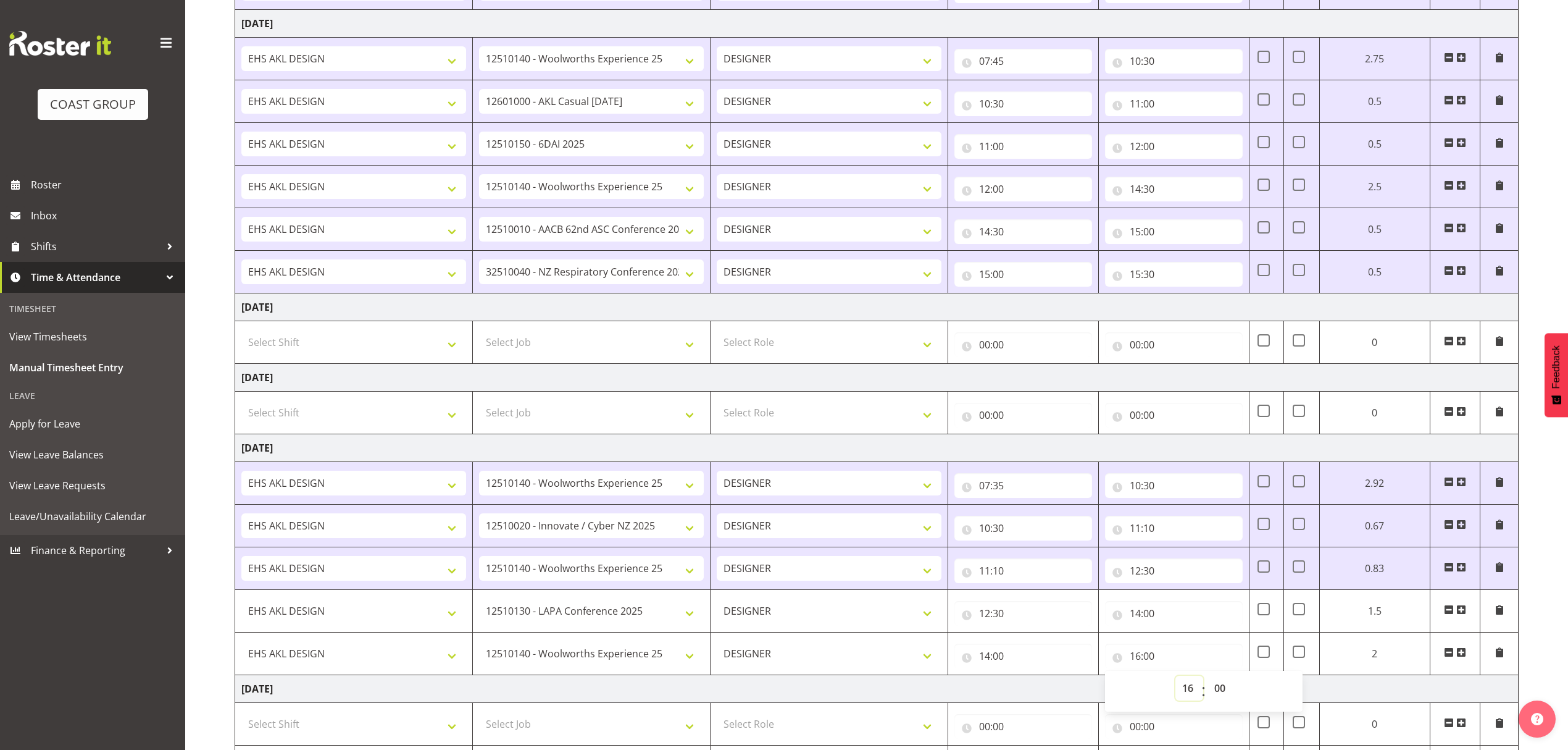
click at [1193, 693] on select "00 01 02 03 04 05 06 07 08 09 10 11 12 13 14 15 16 17 18 19 20 21 22 23" at bounding box center [1189, 688] width 28 height 24
select select "14"
click at [1175, 683] on select "00 01 02 03 04 05 06 07 08 09 10 11 12 13 14 15 16 17 18 19 20 21 22 23" at bounding box center [1189, 688] width 28 height 24
type input "14:00"
click at [1221, 693] on select "00 01 02 03 04 05 06 07 08 09 10 11 12 13 14 15 16 17 18 19 20 21 22 23 24 25 2…" at bounding box center [1221, 688] width 28 height 24
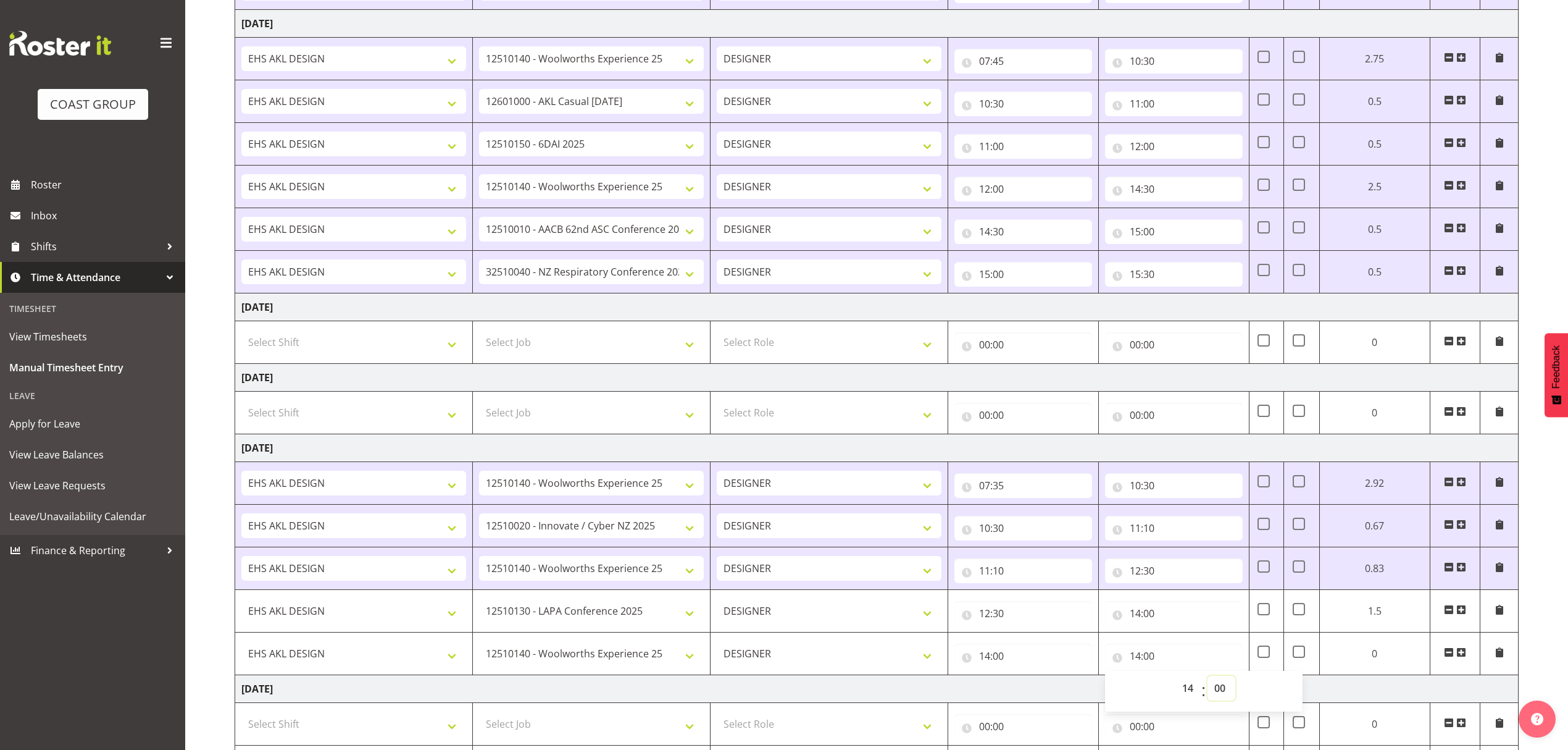
select select "45"
click at [1208, 683] on select "00 01 02 03 04 05 06 07 08 09 10 11 12 13 14 15 16 17 18 19 20 21 22 23 24 25 2…" at bounding box center [1221, 688] width 28 height 24
type input "14:45"
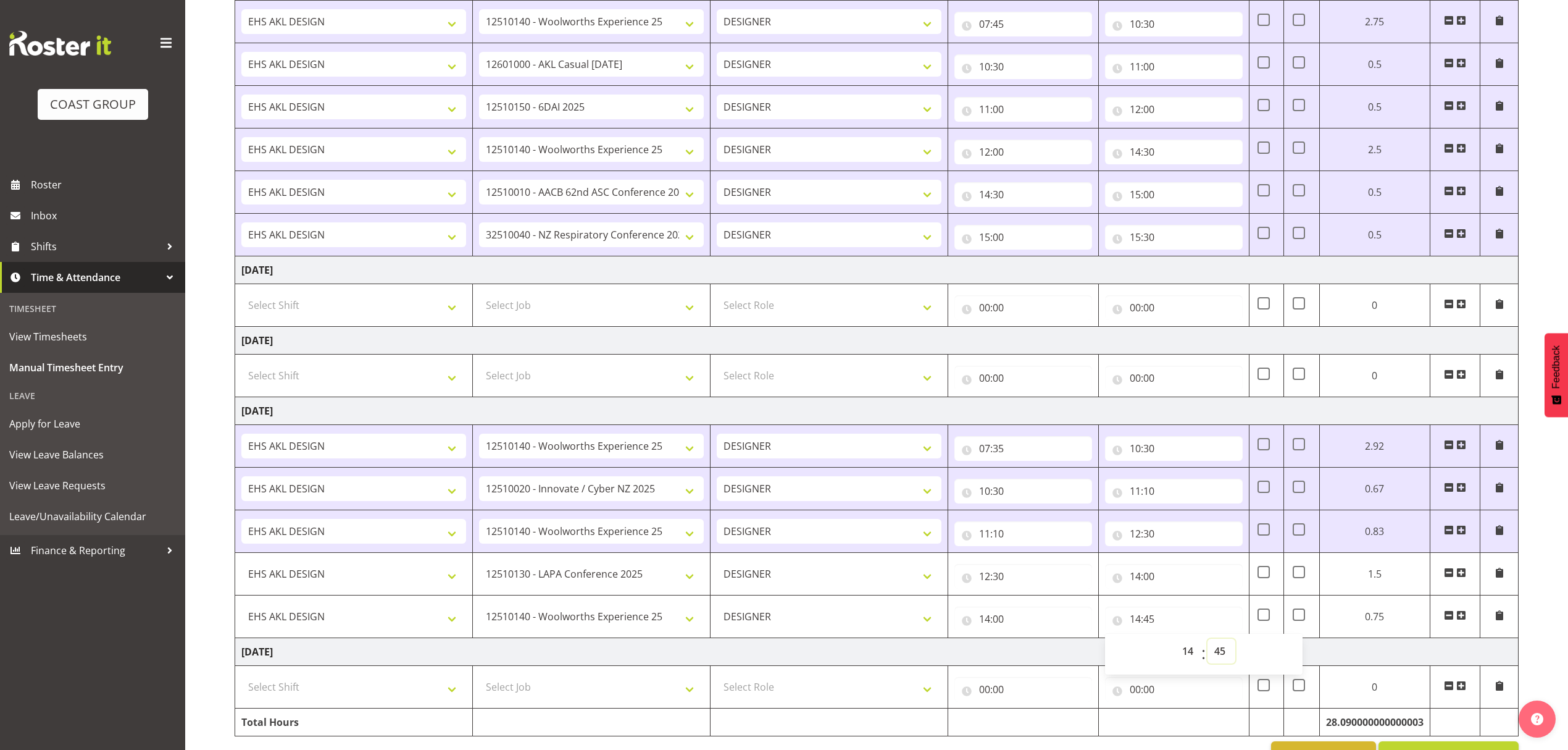
scroll to position [923, 0]
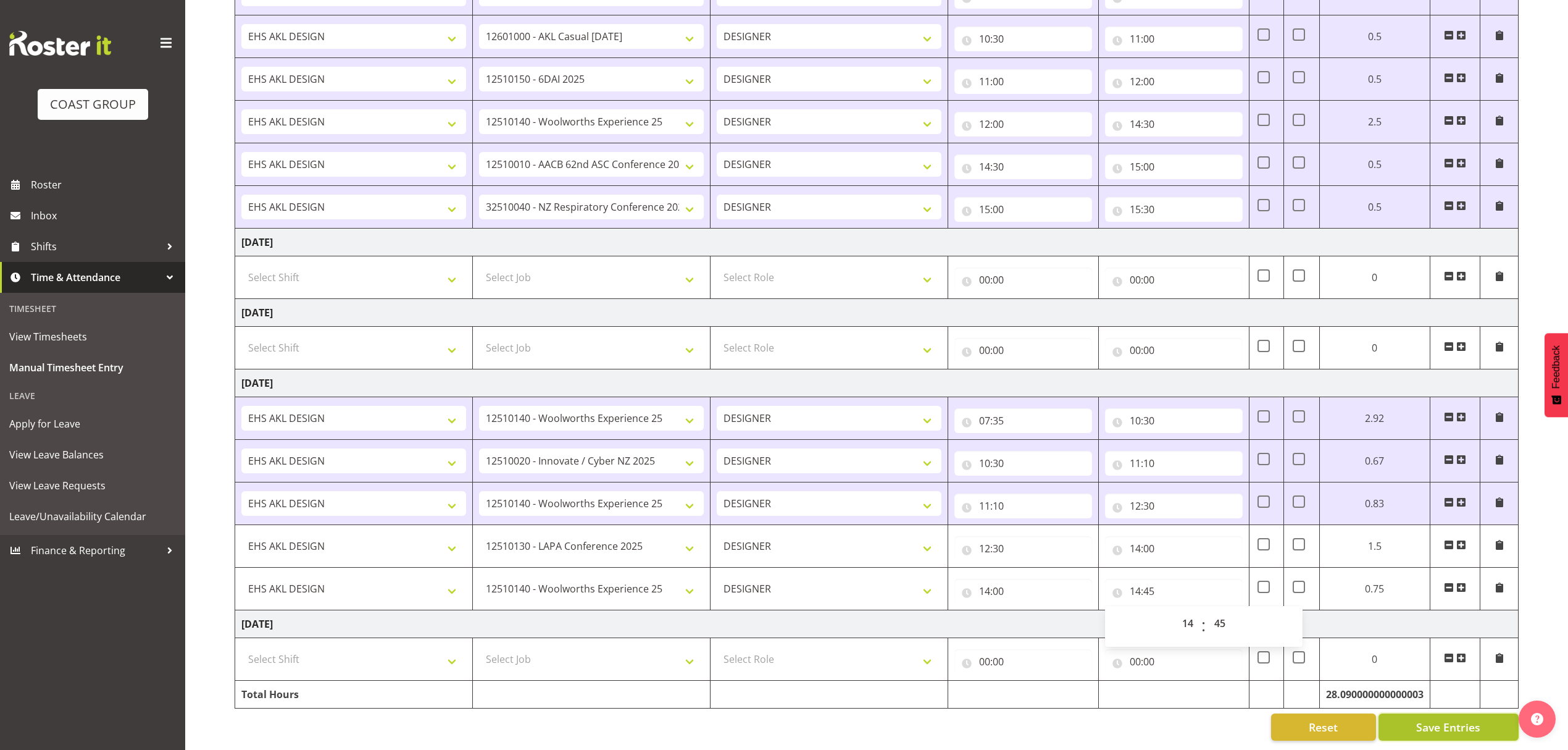
click at [1421, 719] on span "Save Entries" at bounding box center [1448, 727] width 64 height 16
